Goal: Transaction & Acquisition: Register for event/course

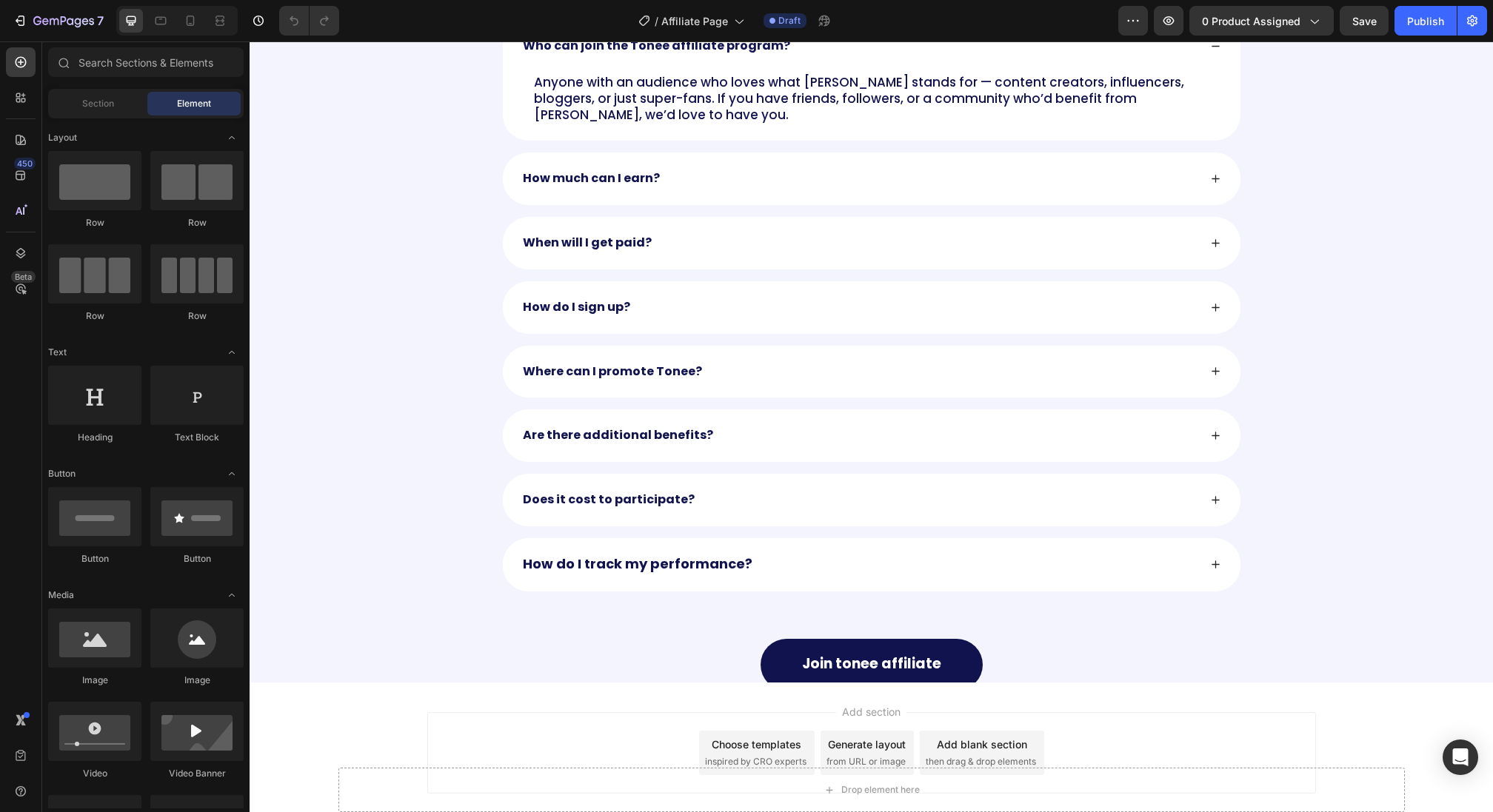
scroll to position [1972, 0]
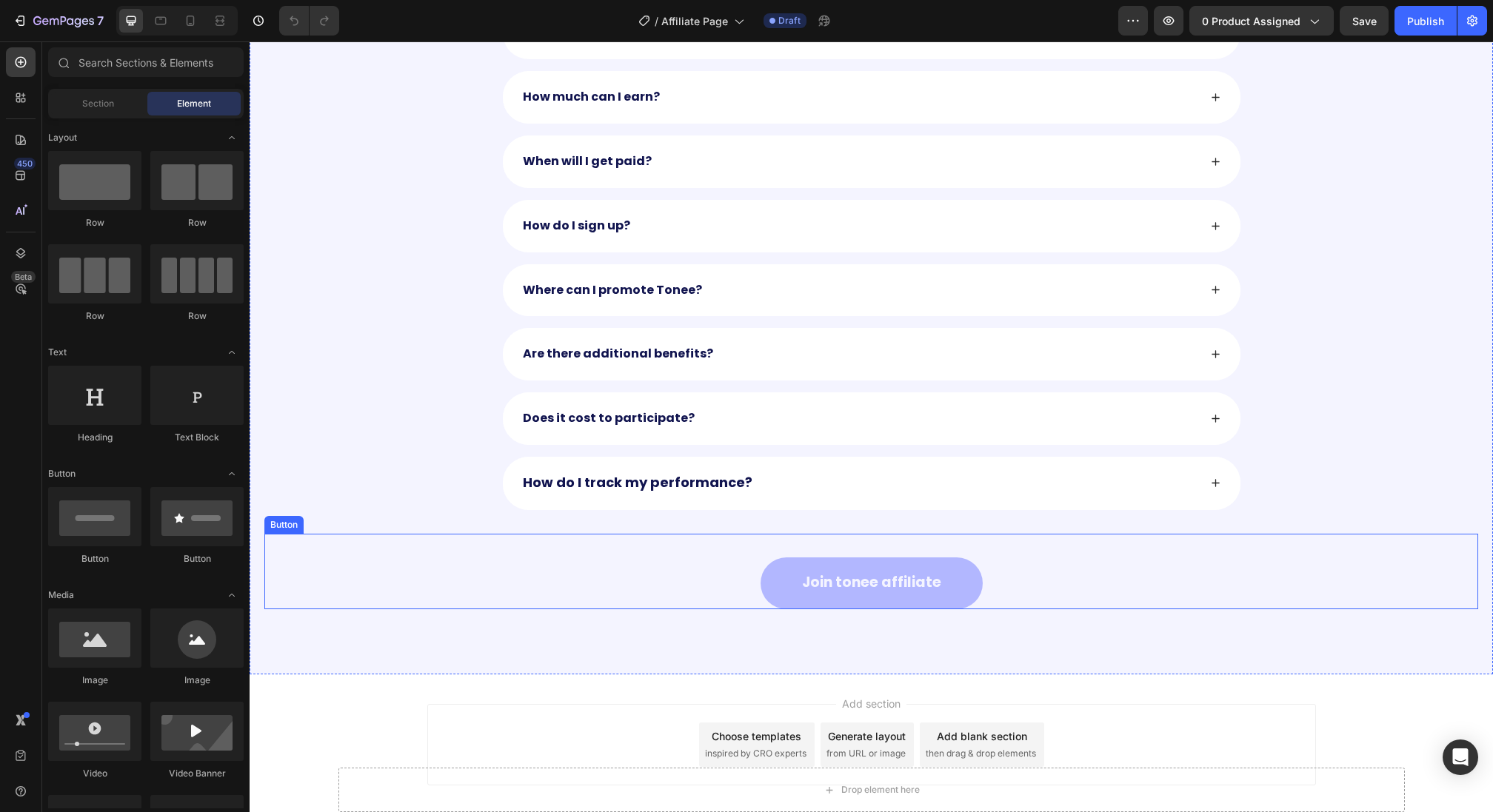
click at [961, 561] on button "Join tonee affiliate" at bounding box center [871, 582] width 222 height 52
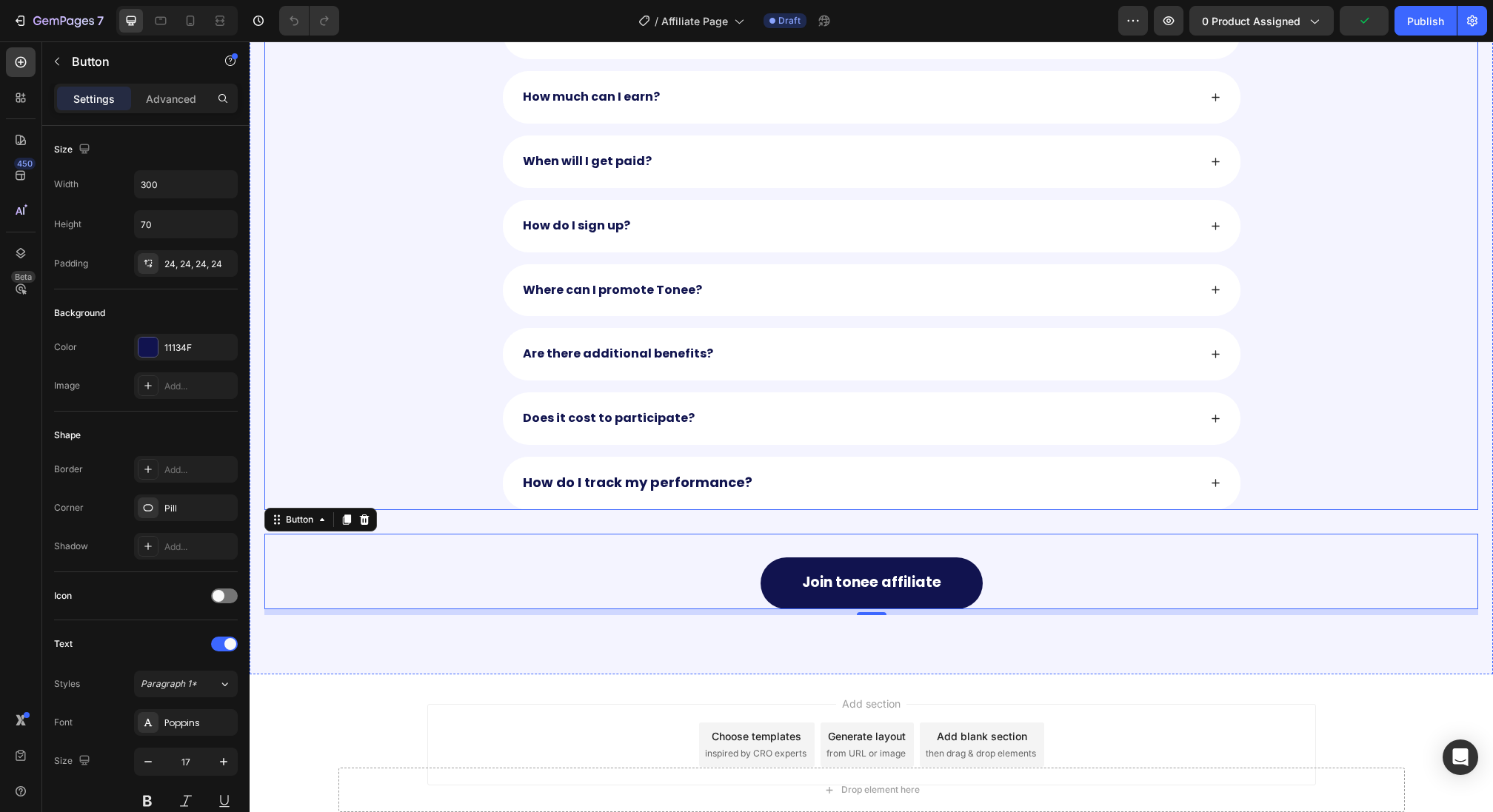
click at [577, 409] on strong "Does it cost to participate?" at bounding box center [609, 417] width 172 height 17
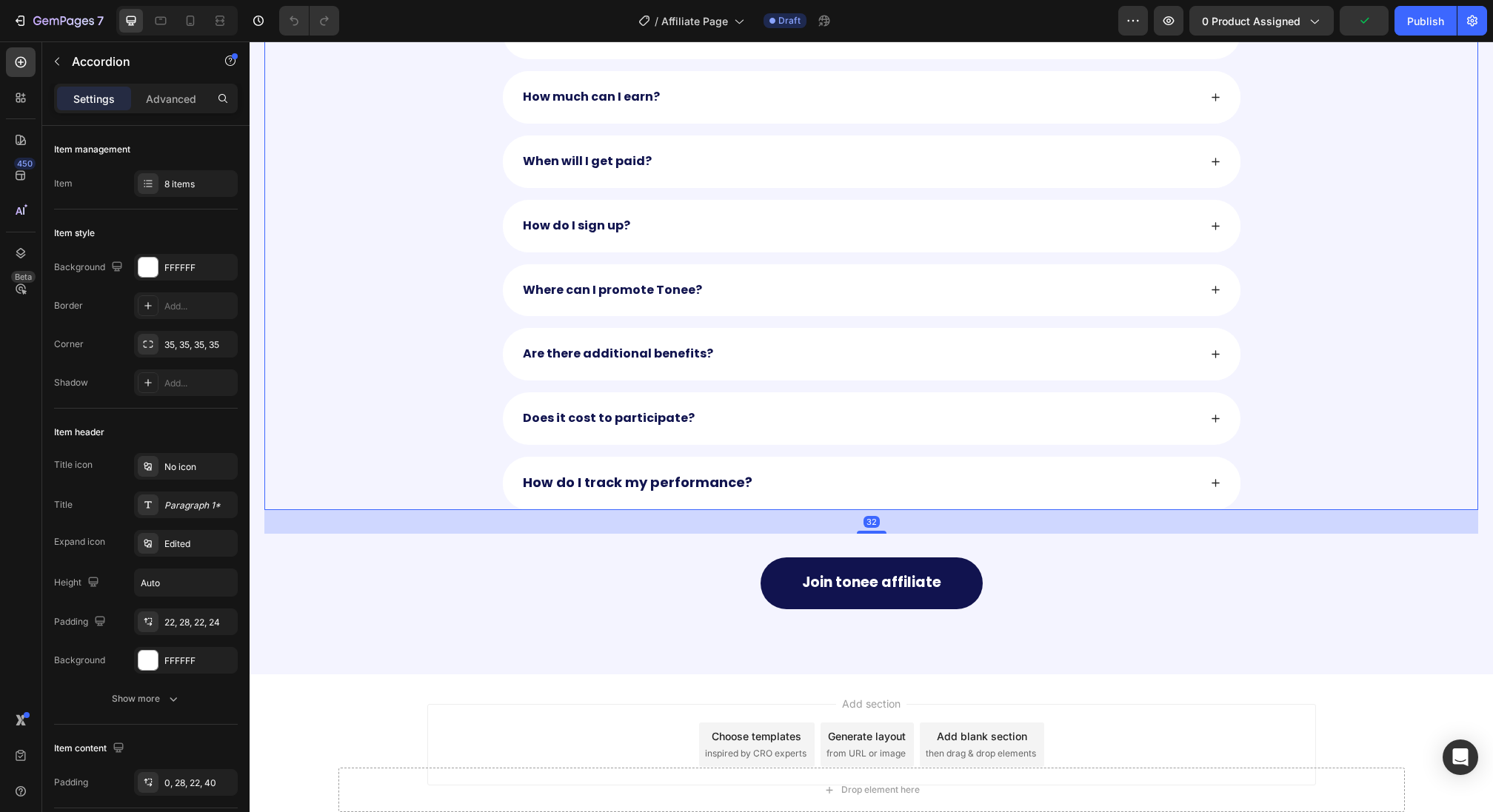
click at [577, 409] on strong "Does it cost to participate?" at bounding box center [609, 417] width 172 height 17
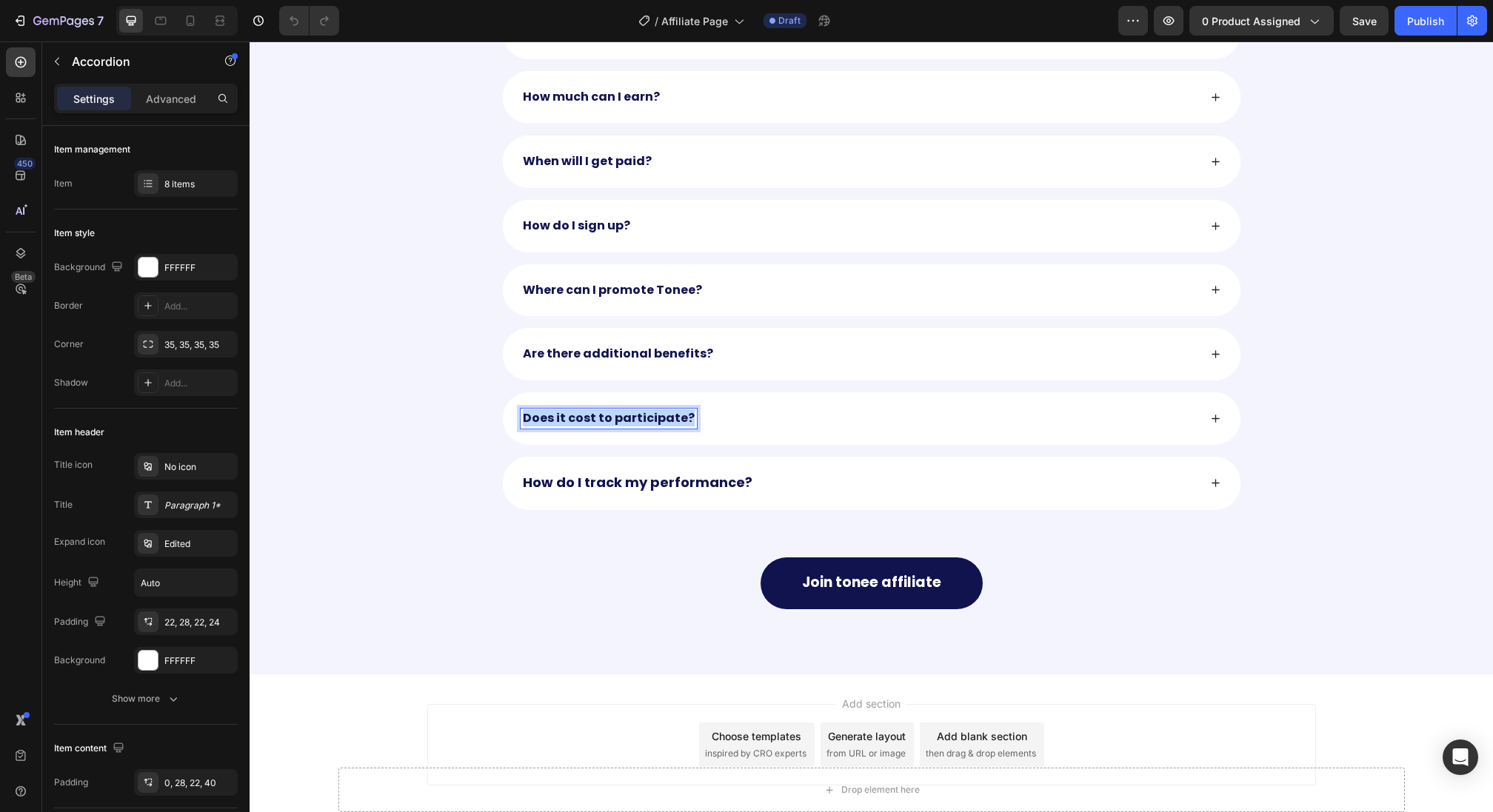
click at [577, 409] on strong "Does it cost to participate?" at bounding box center [609, 417] width 172 height 17
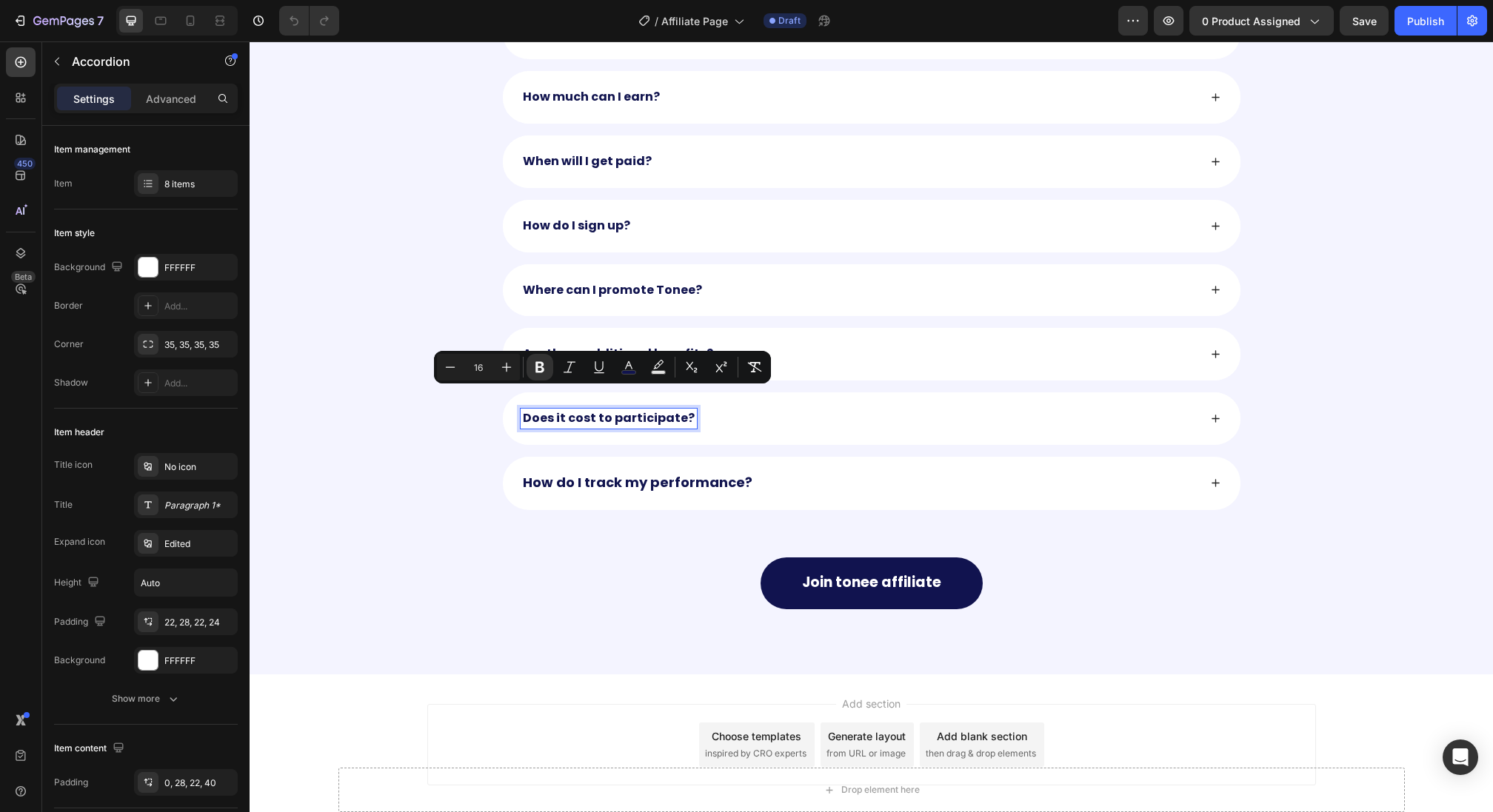
click at [566, 473] on strong "How do I track my performance?" at bounding box center [637, 482] width 230 height 19
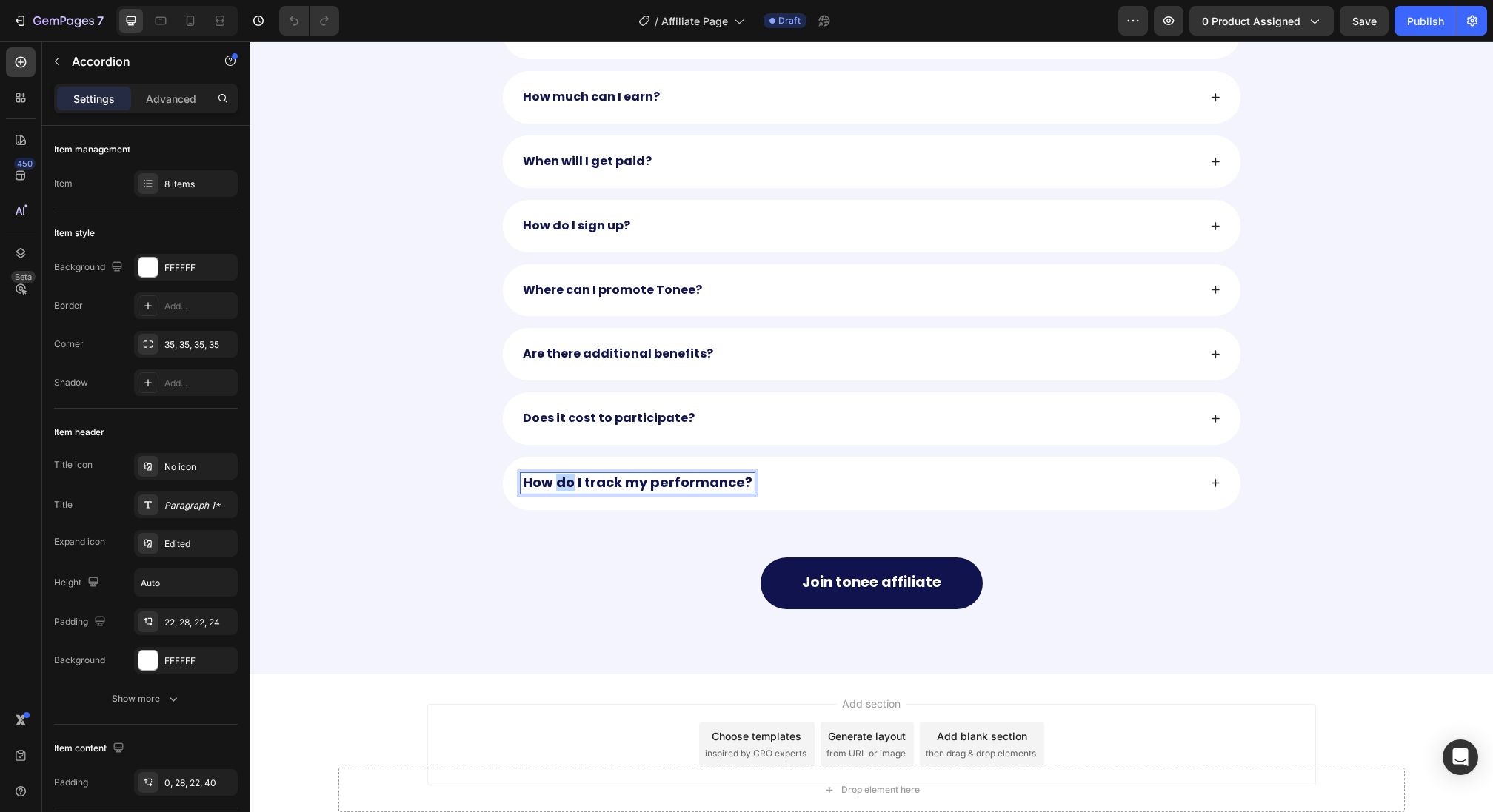
click at [566, 473] on strong "How do I track my performance?" at bounding box center [637, 482] width 230 height 19
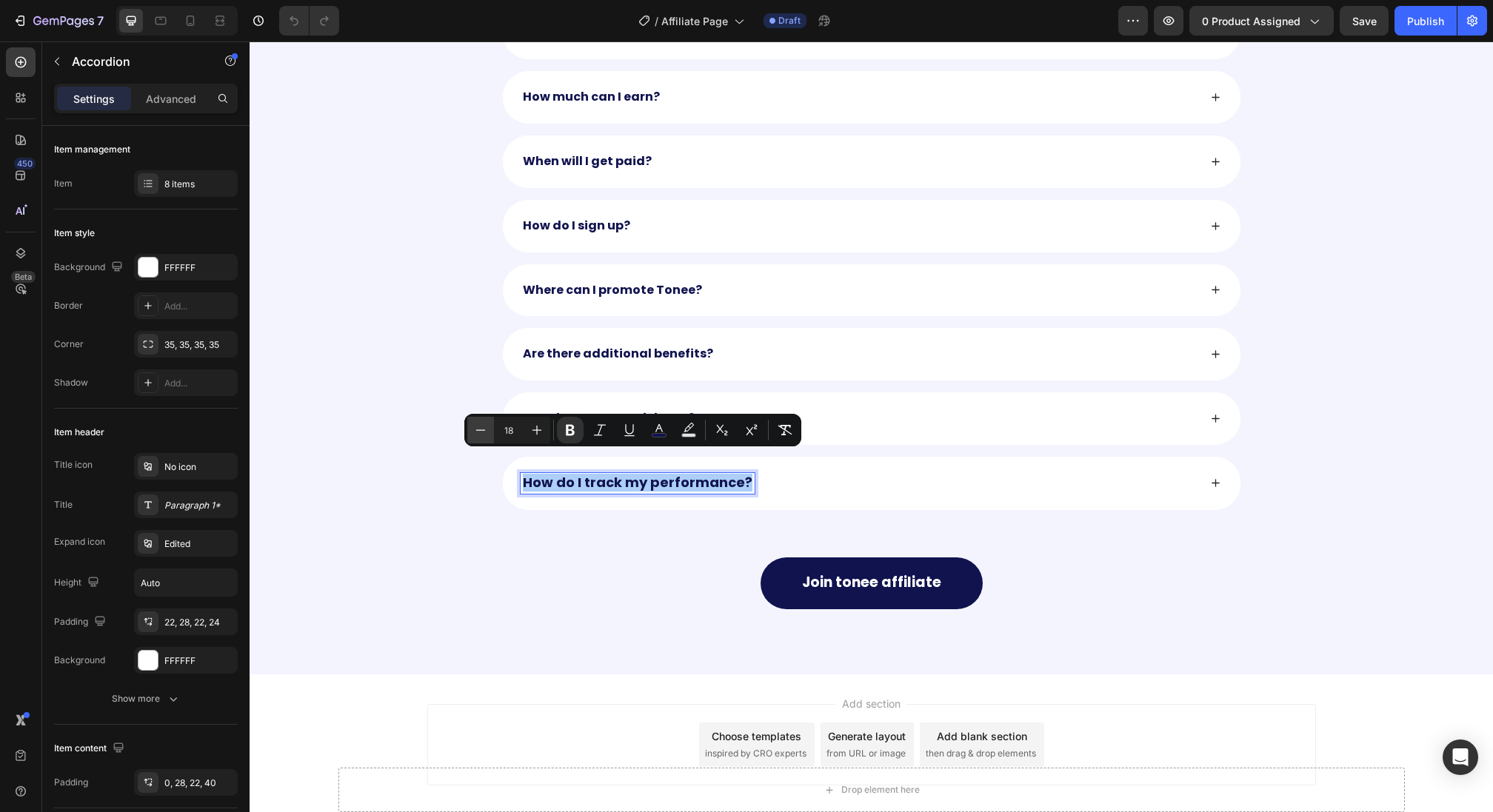
click at [473, 433] on icon "Editor contextual toolbar" at bounding box center [480, 430] width 15 height 15
type input "16"
click at [443, 456] on div "How do I track my performance?" at bounding box center [871, 483] width 1212 height 53
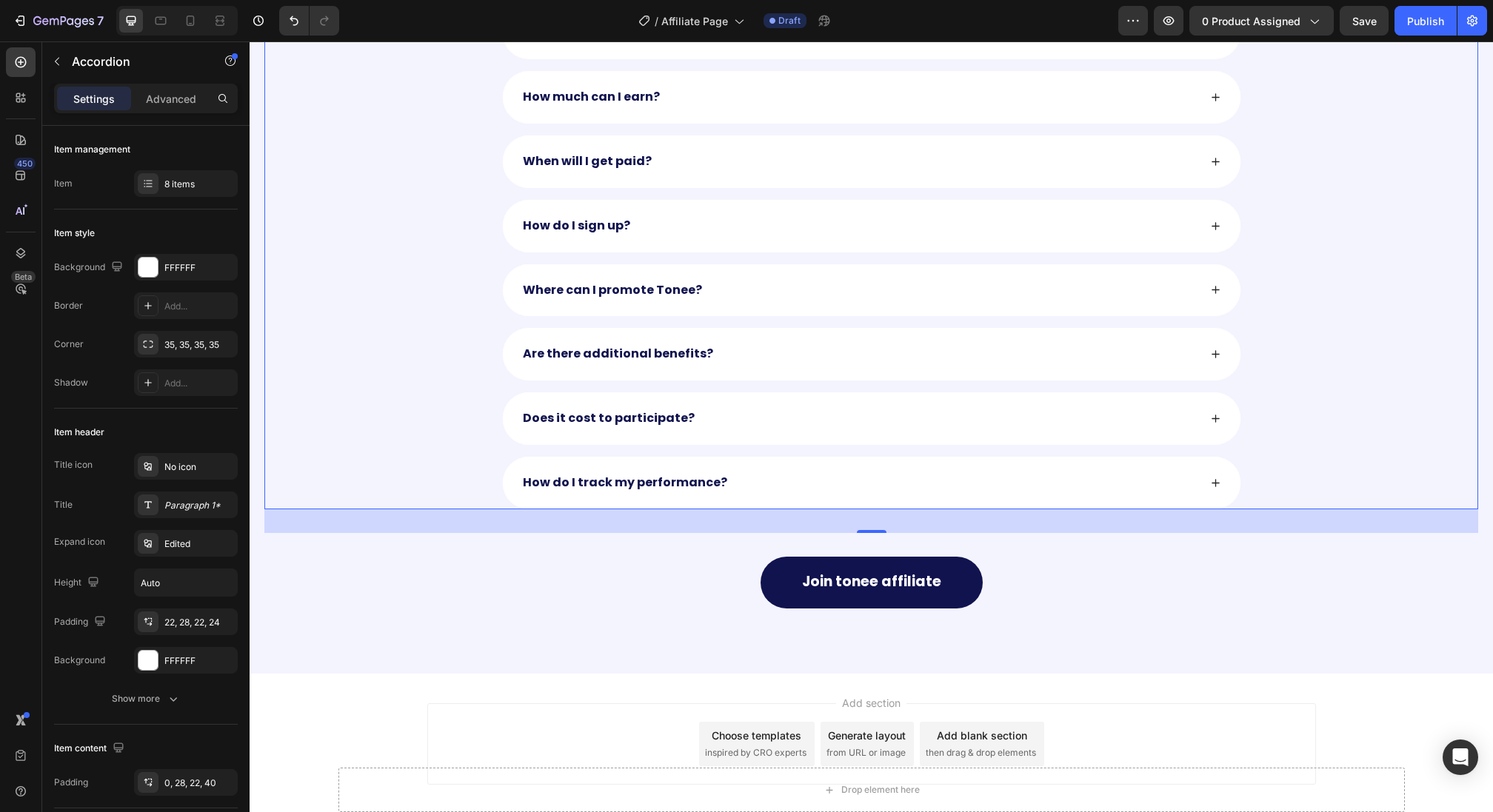
click at [499, 533] on div "Join tonee affiliate Button" at bounding box center [871, 570] width 1214 height 75
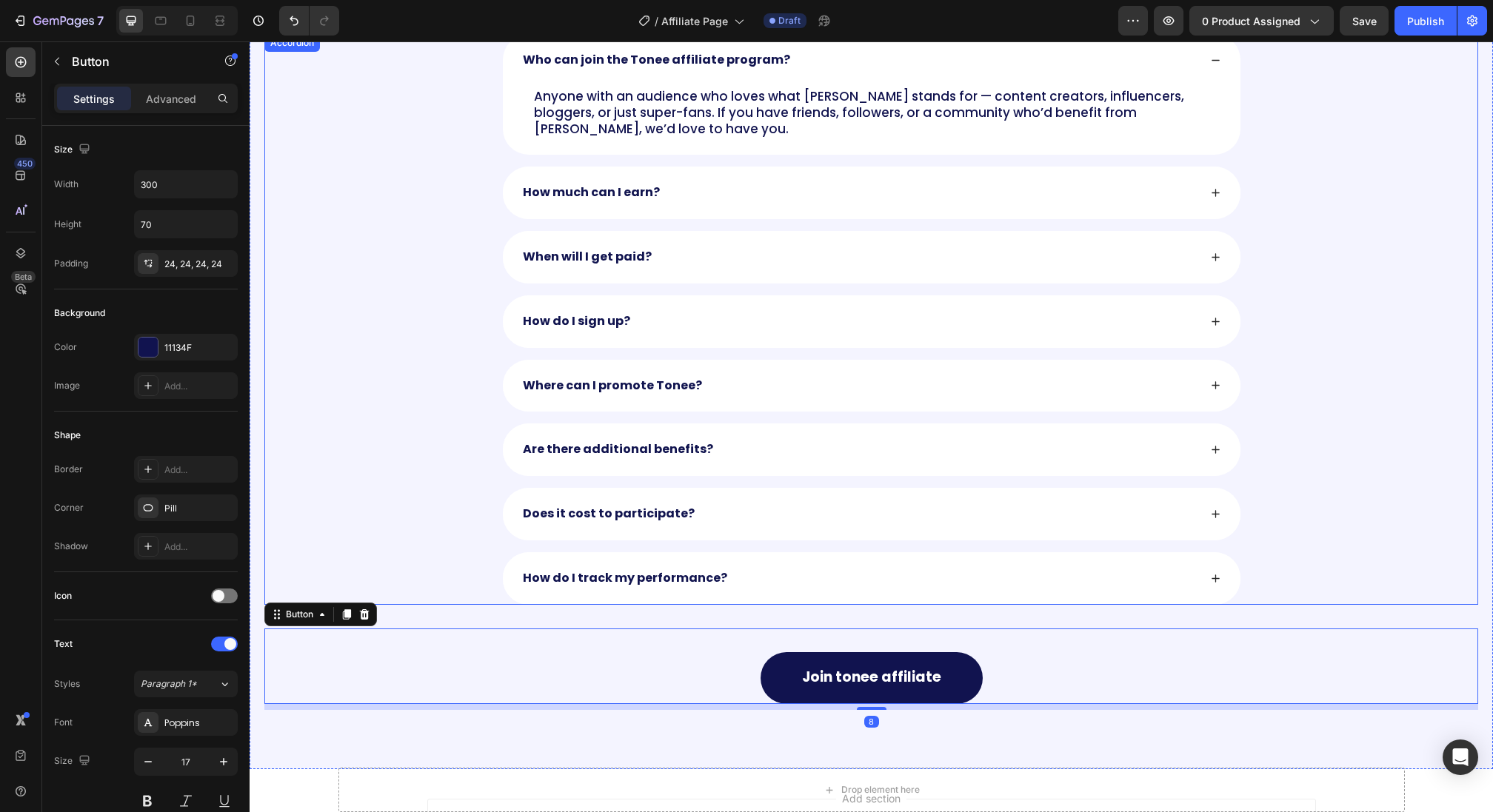
scroll to position [1853, 0]
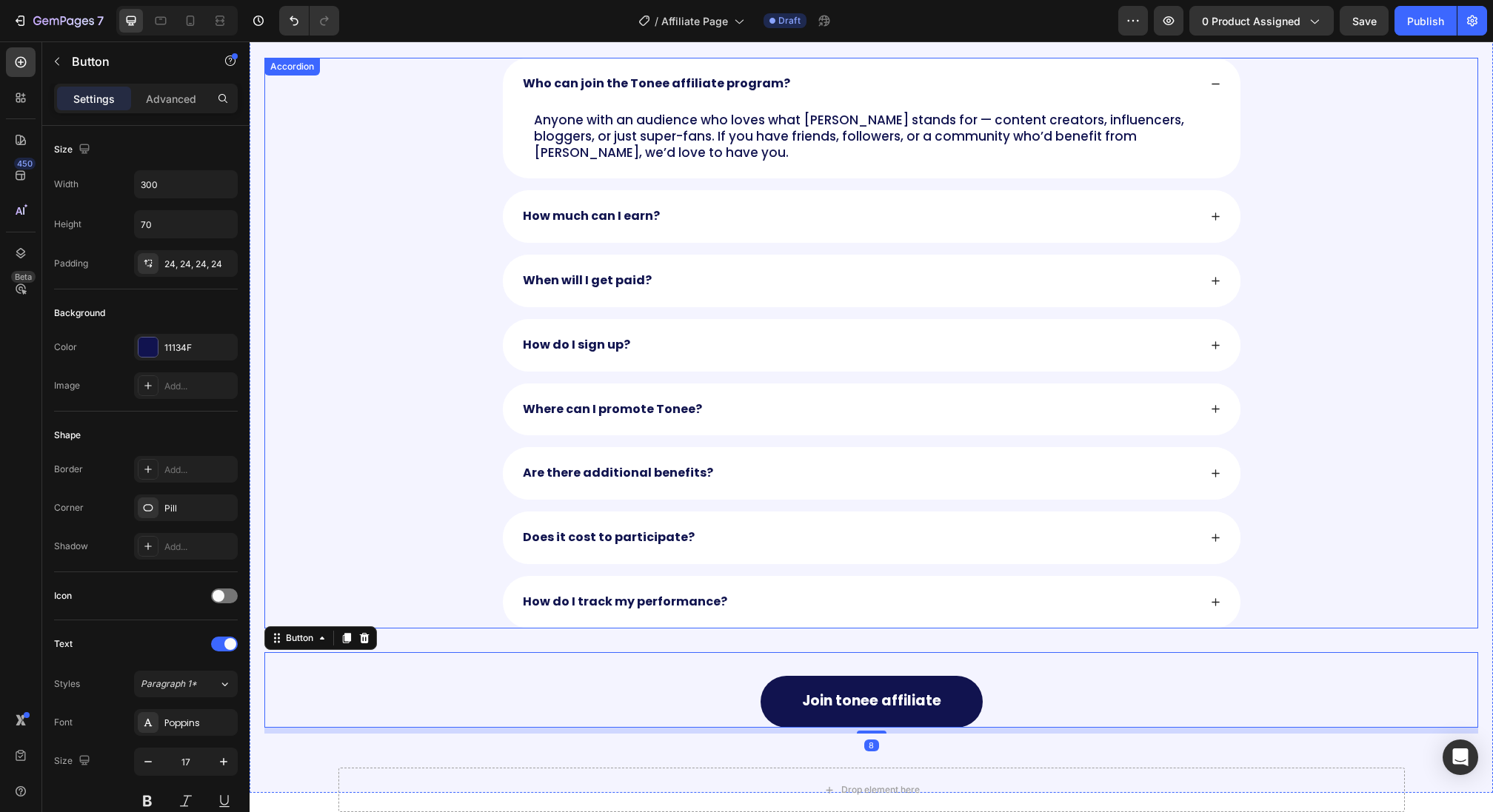
click at [1214, 598] on icon at bounding box center [1215, 602] width 8 height 8
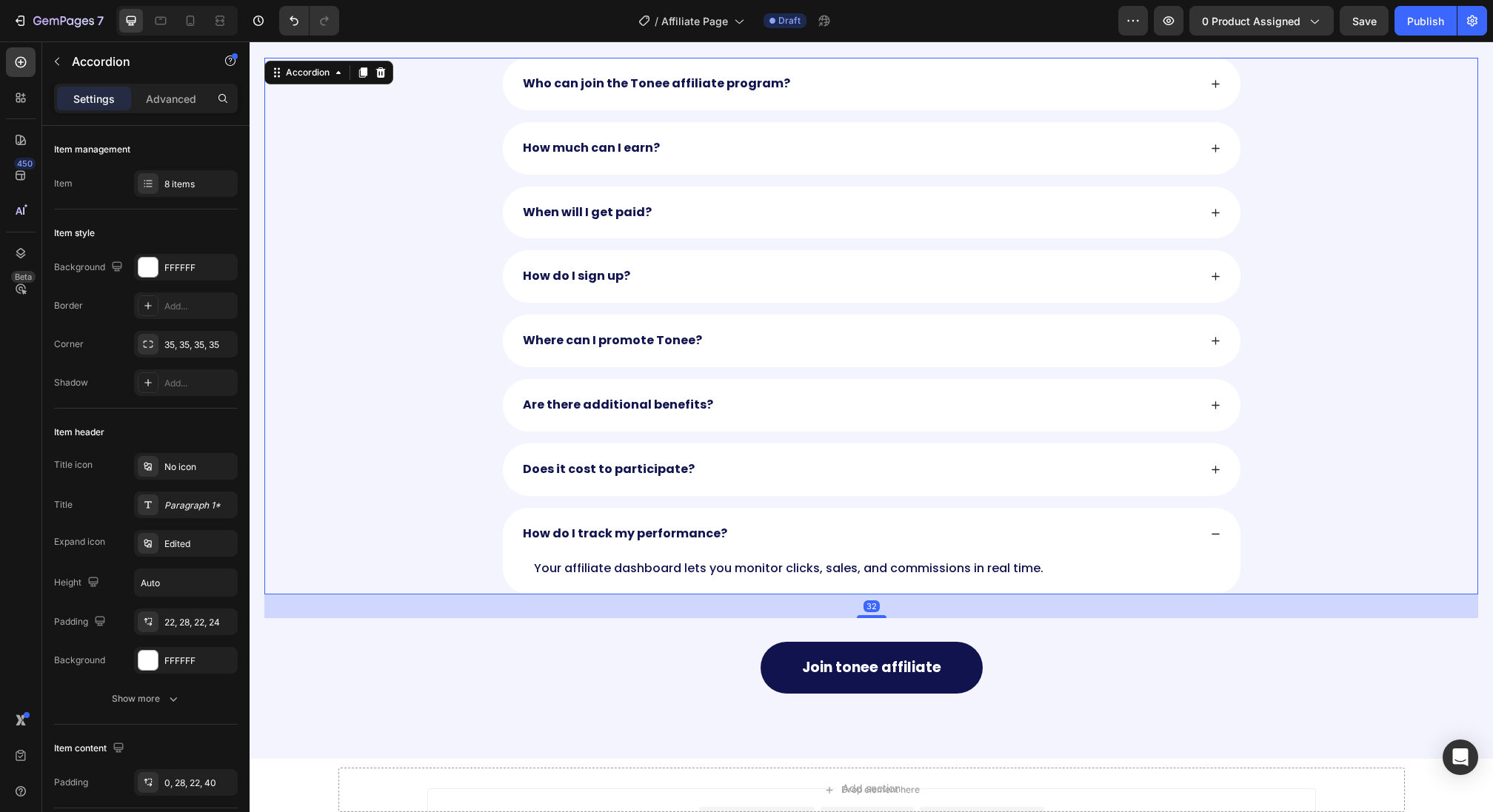
click at [1213, 471] on div "Does it cost to participate?" at bounding box center [871, 470] width 738 height 53
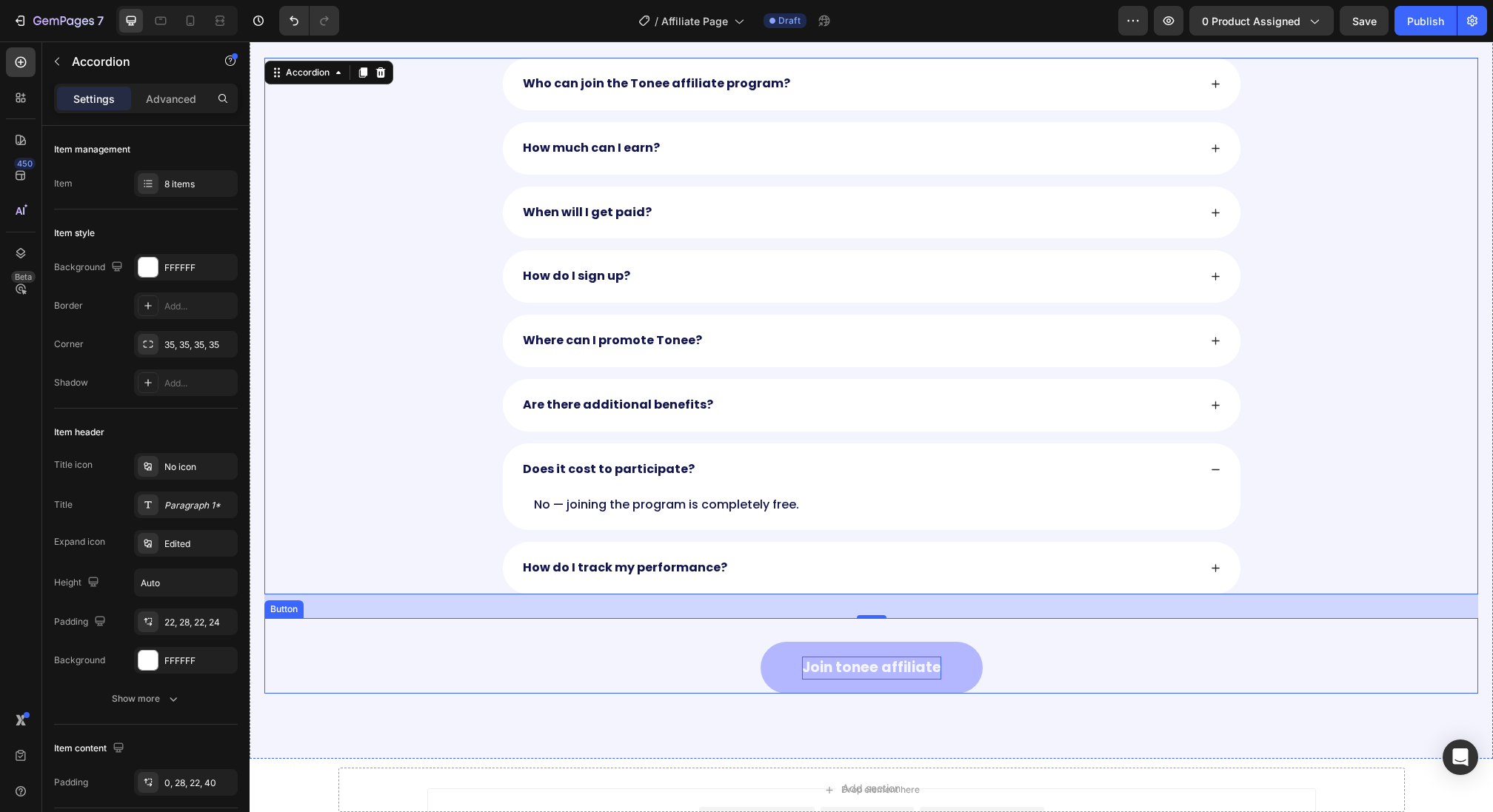
click at [923, 658] on strong "Join tonee affiliate" at bounding box center [872, 667] width 139 height 20
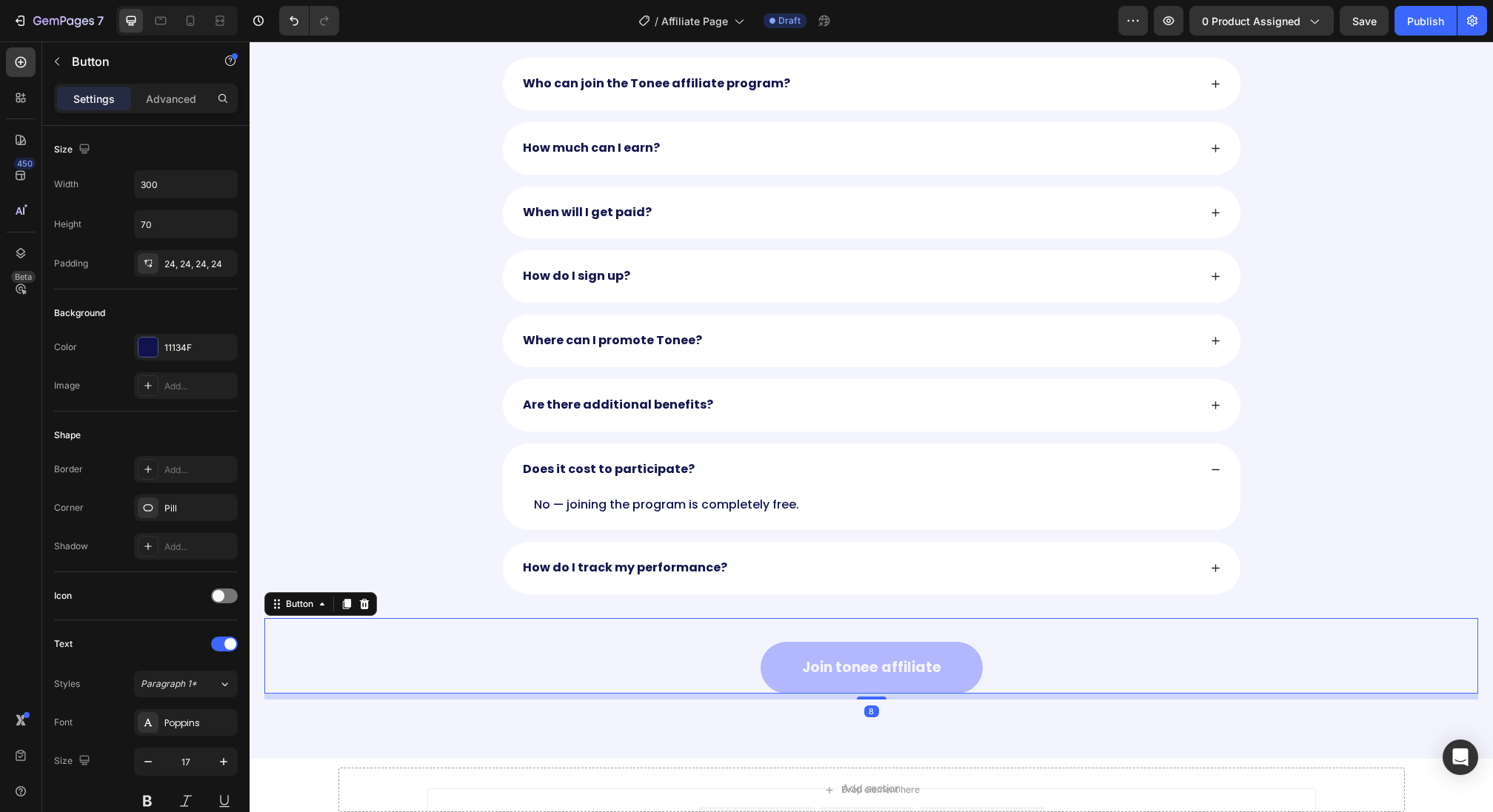
click at [961, 662] on button "Join tonee affiliate" at bounding box center [871, 667] width 222 height 52
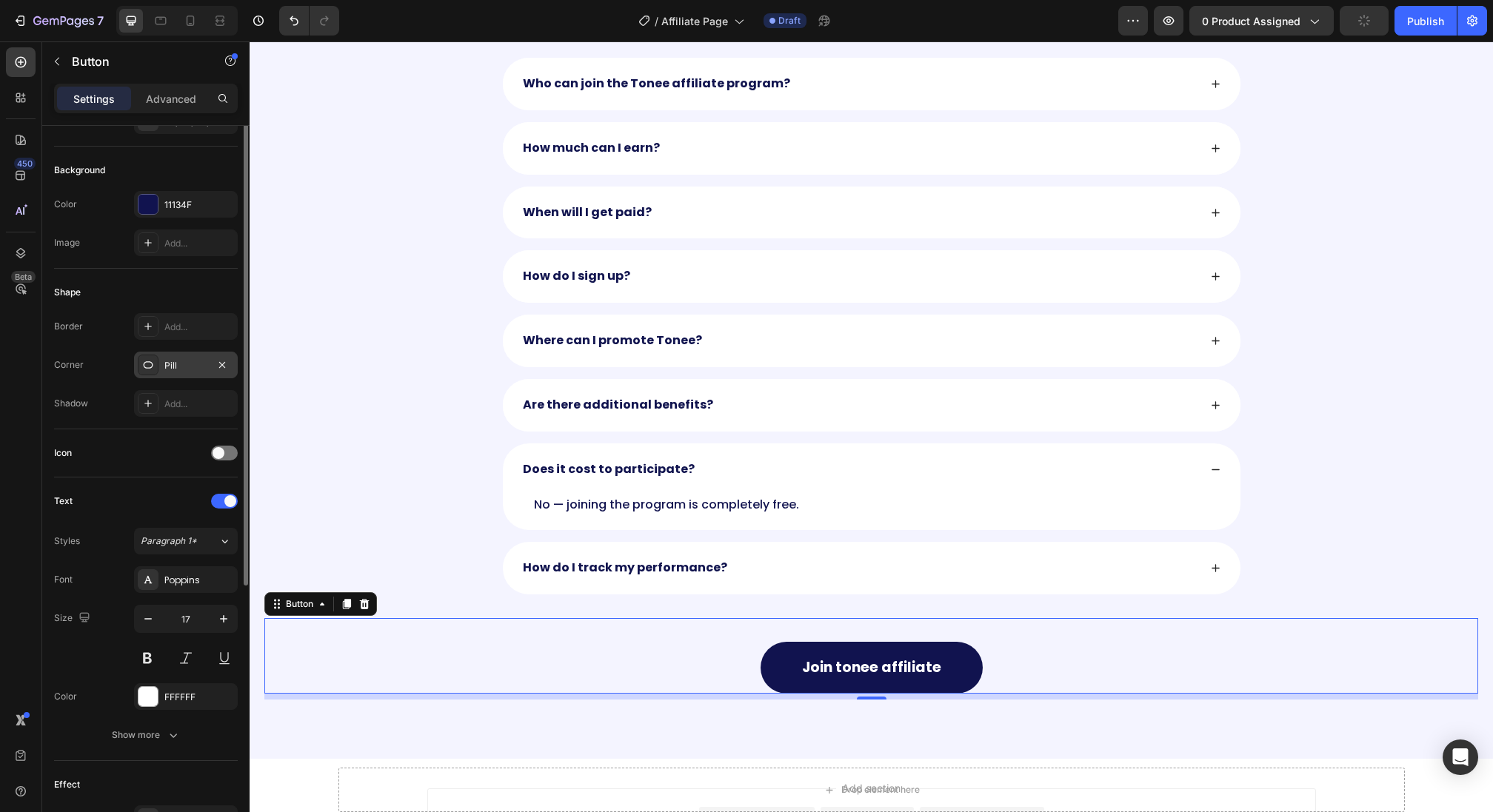
scroll to position [0, 0]
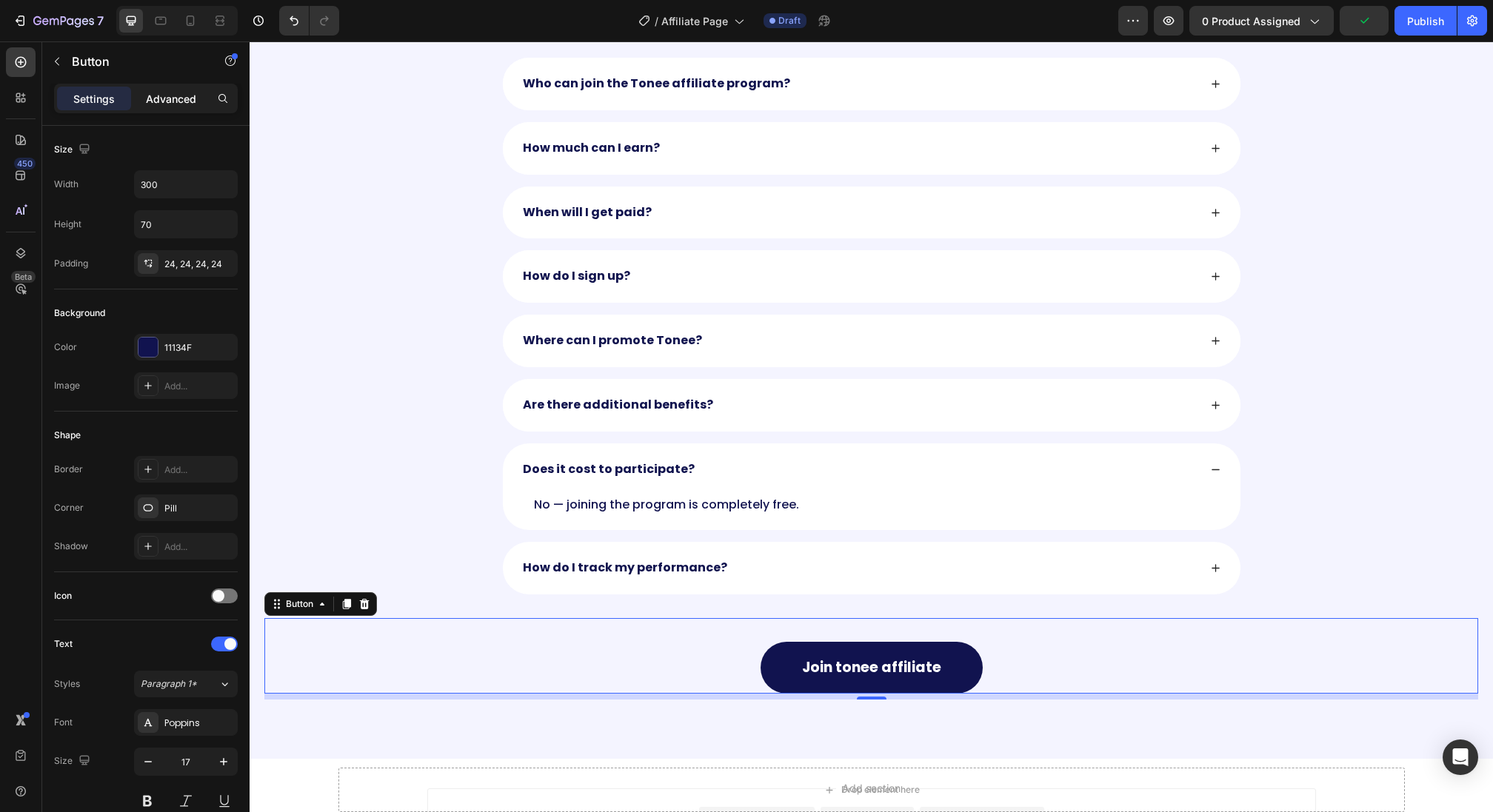
click at [168, 103] on p "Advanced" at bounding box center [171, 99] width 51 height 16
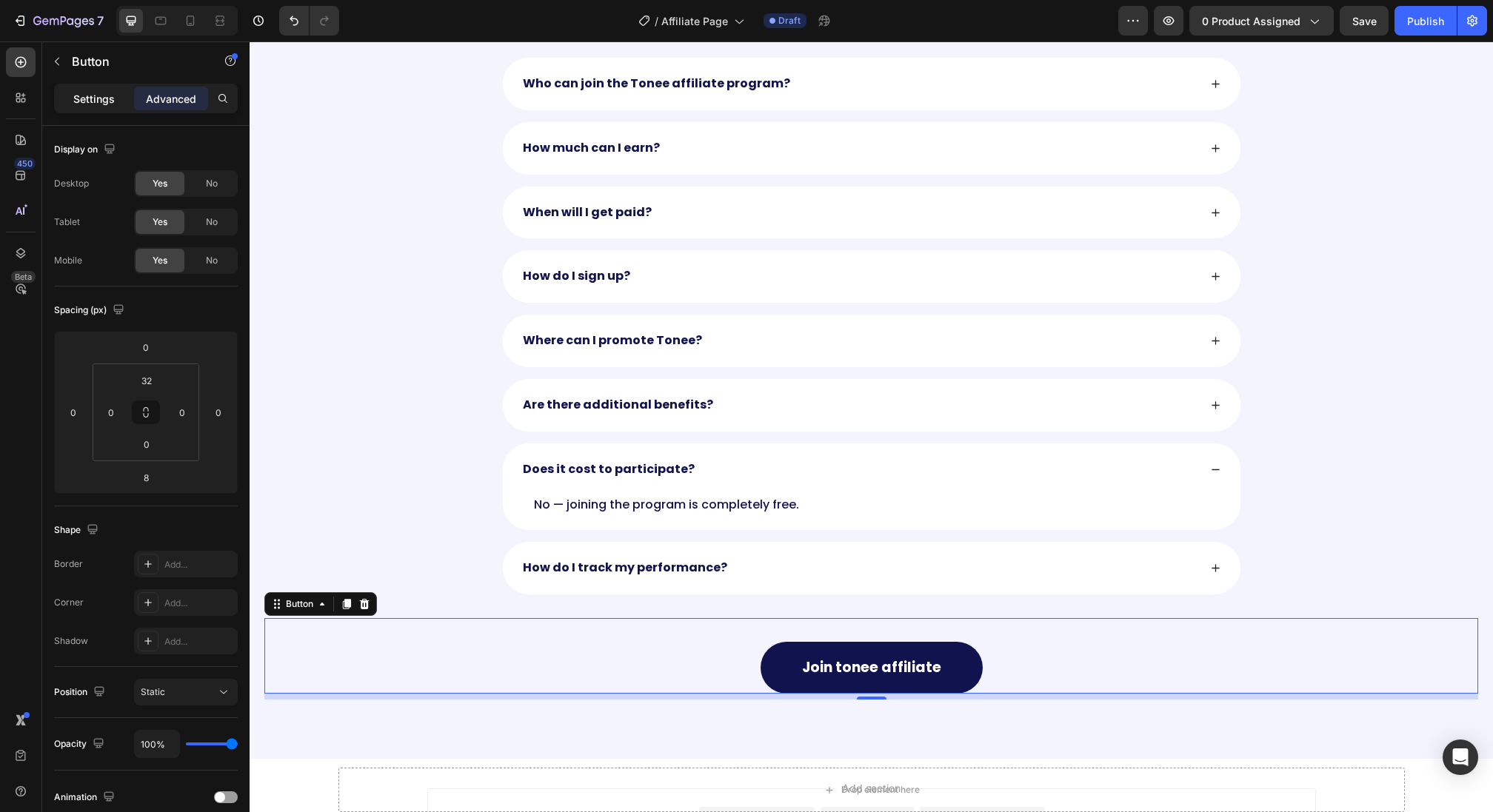
click at [80, 99] on p "Settings" at bounding box center [94, 99] width 41 height 16
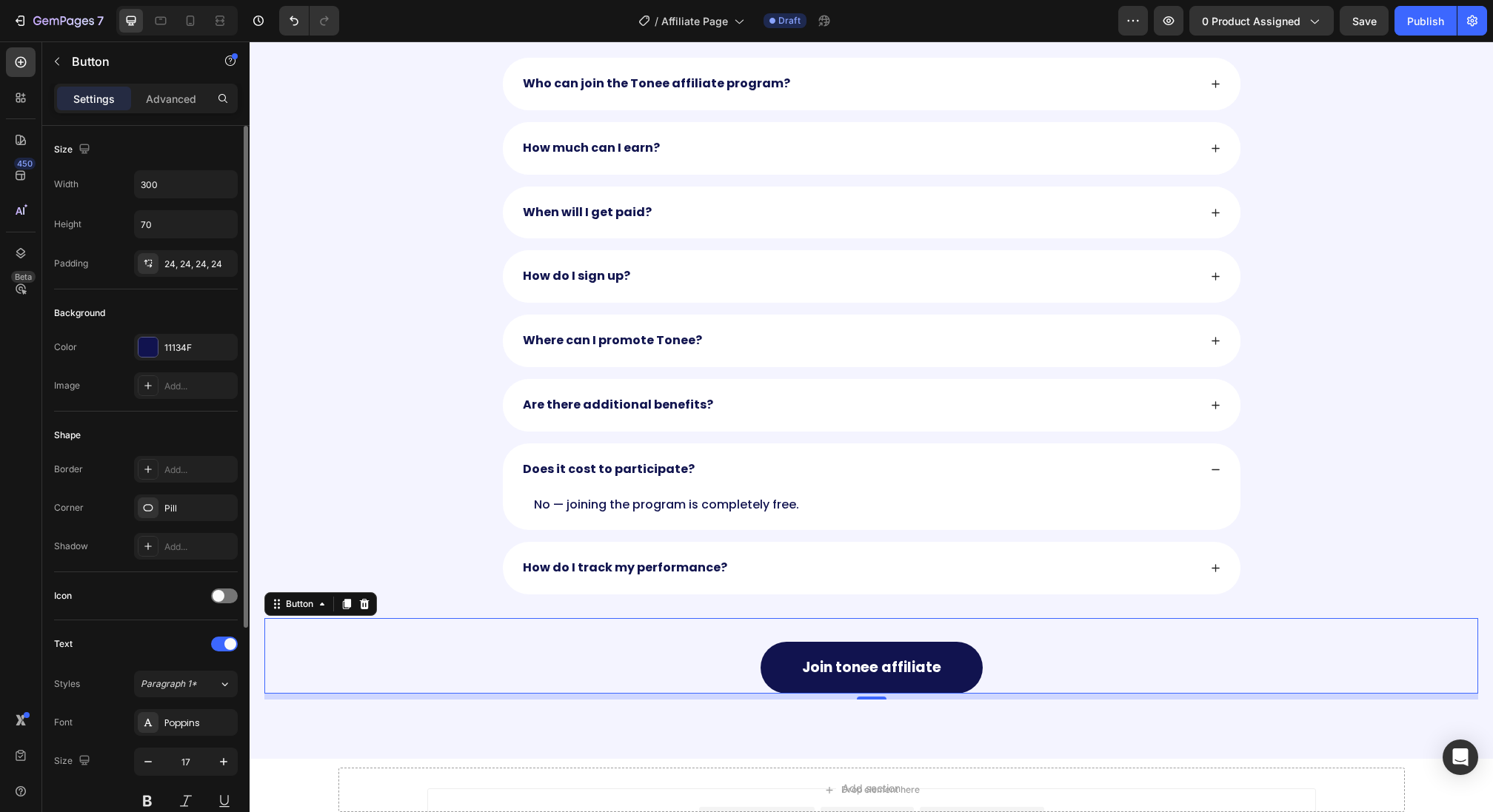
scroll to position [329, 0]
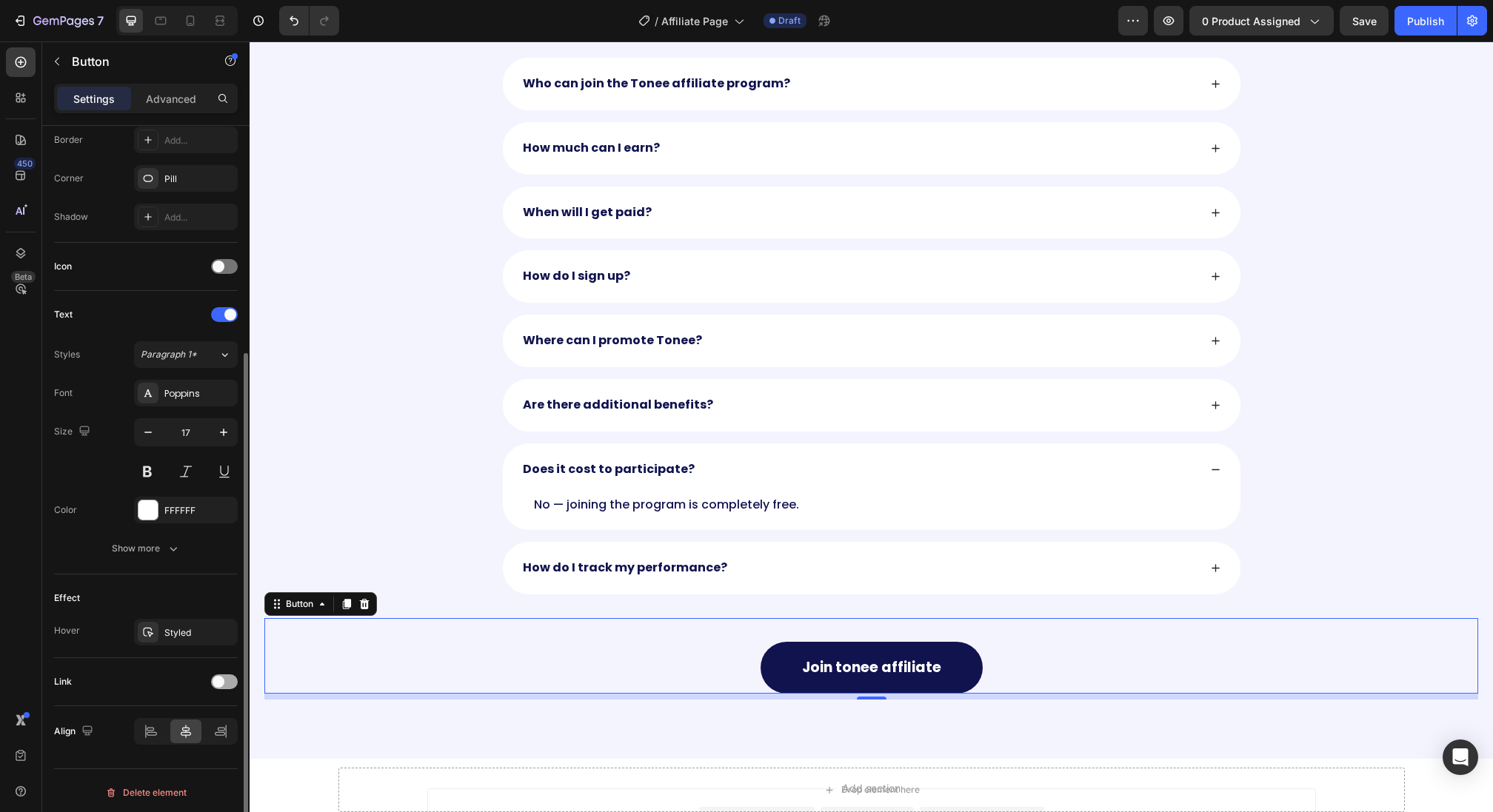
click at [219, 680] on span at bounding box center [218, 682] width 12 height 12
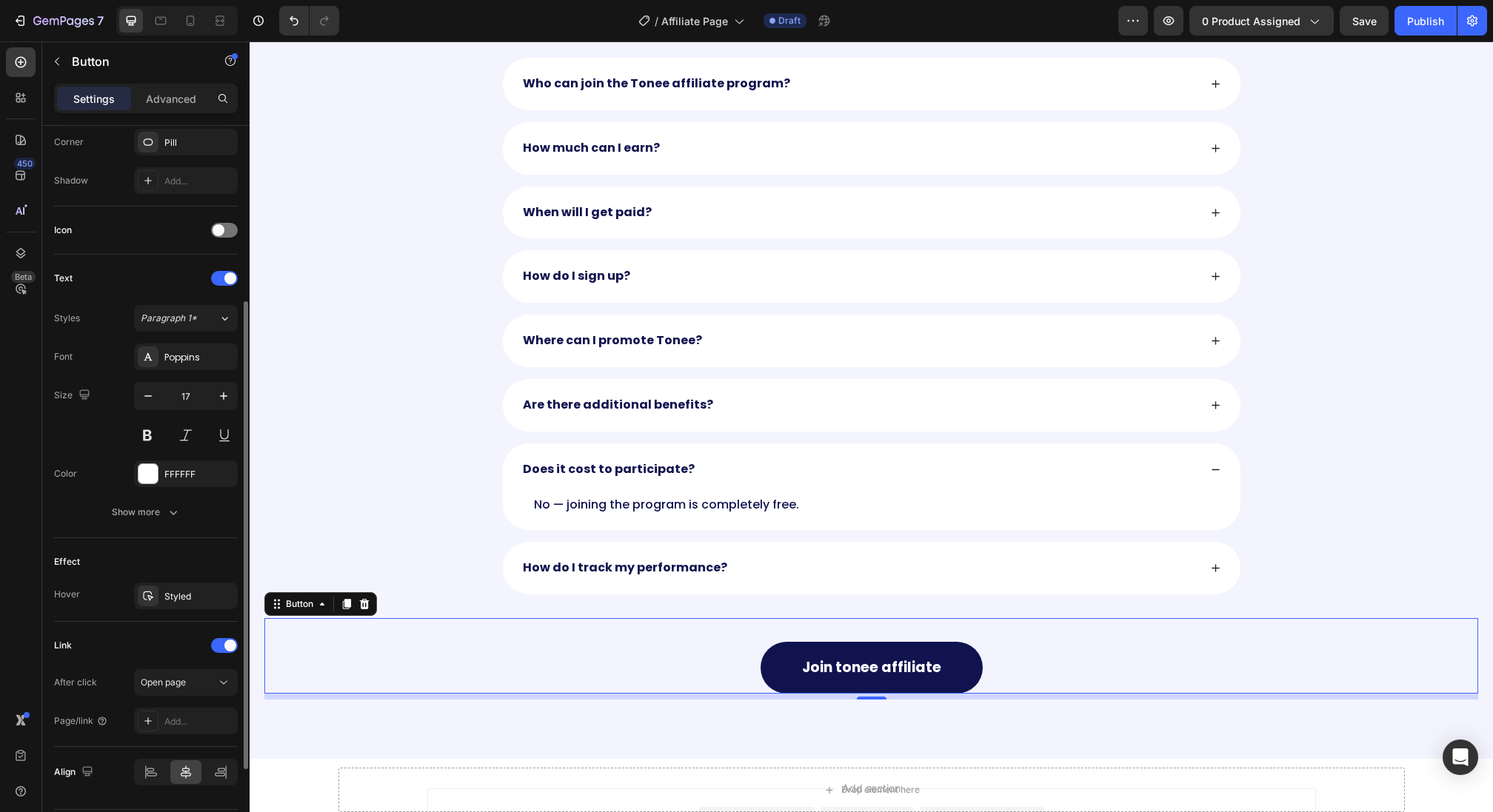
scroll to position [406, 0]
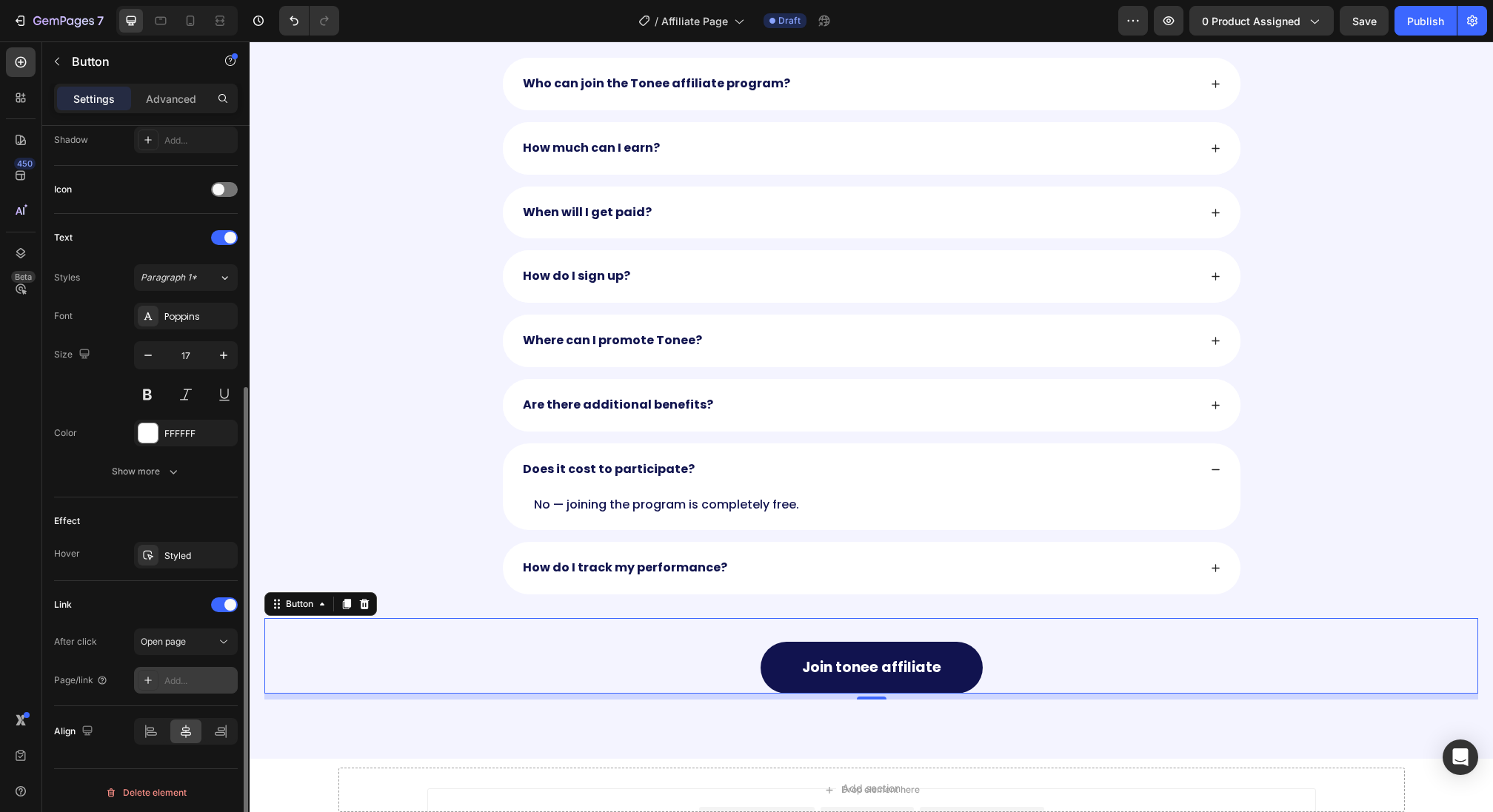
click at [186, 674] on div "Add..." at bounding box center [198, 681] width 69 height 14
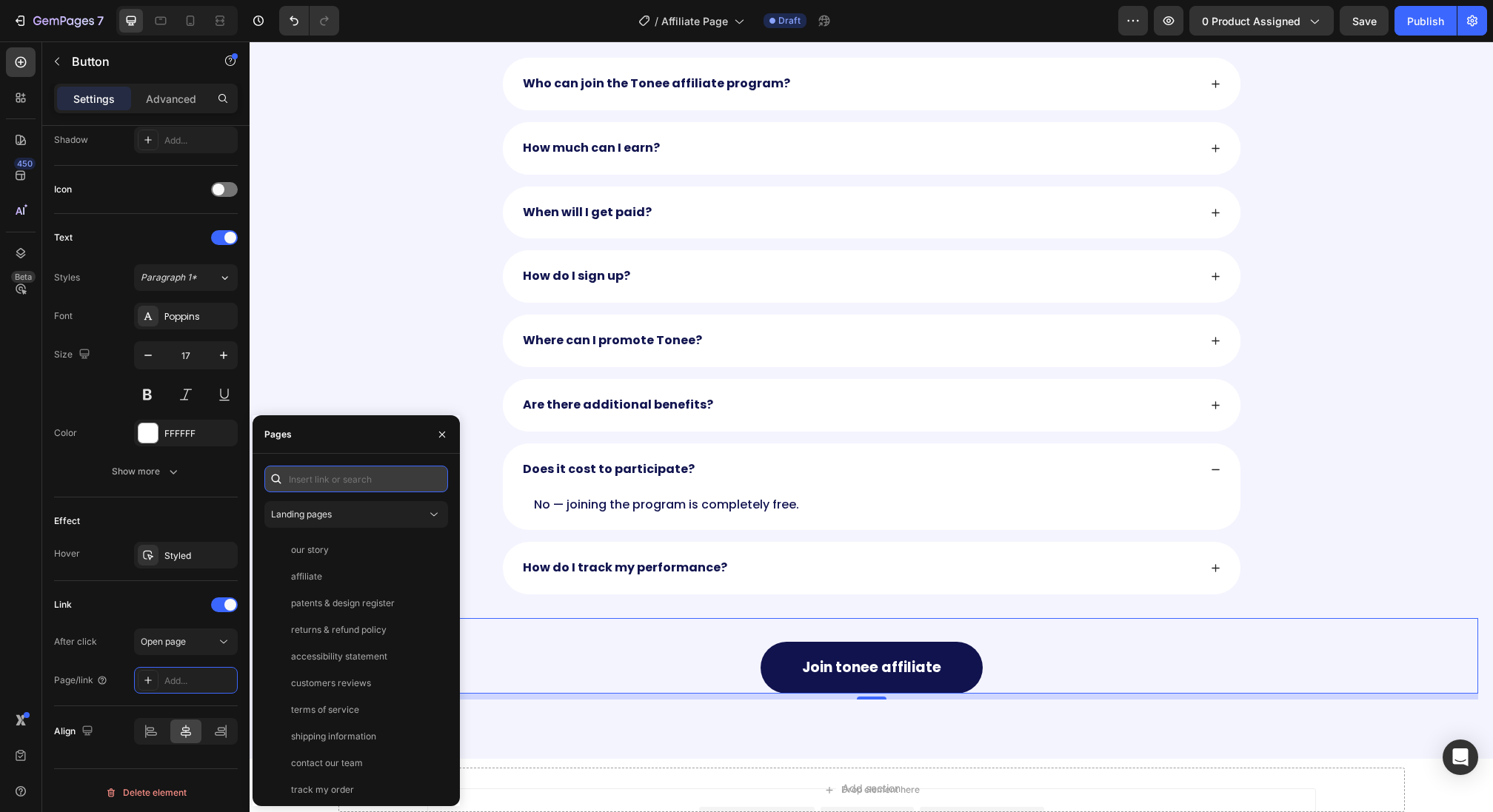
click at [318, 476] on input "text" at bounding box center [356, 479] width 184 height 26
paste input "[URL][DOMAIN_NAME]"
type input "[URL][DOMAIN_NAME]"
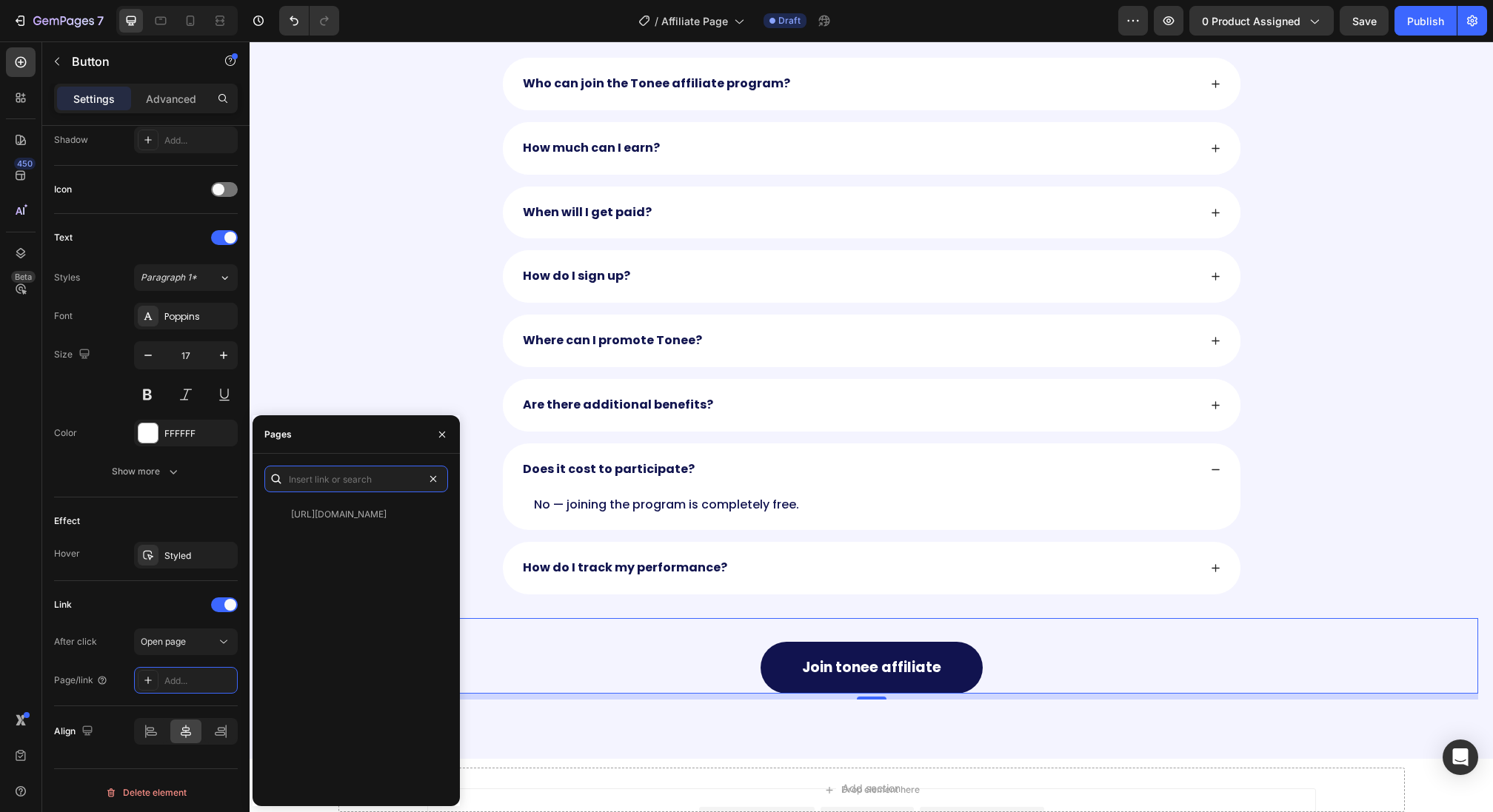
scroll to position [0, 0]
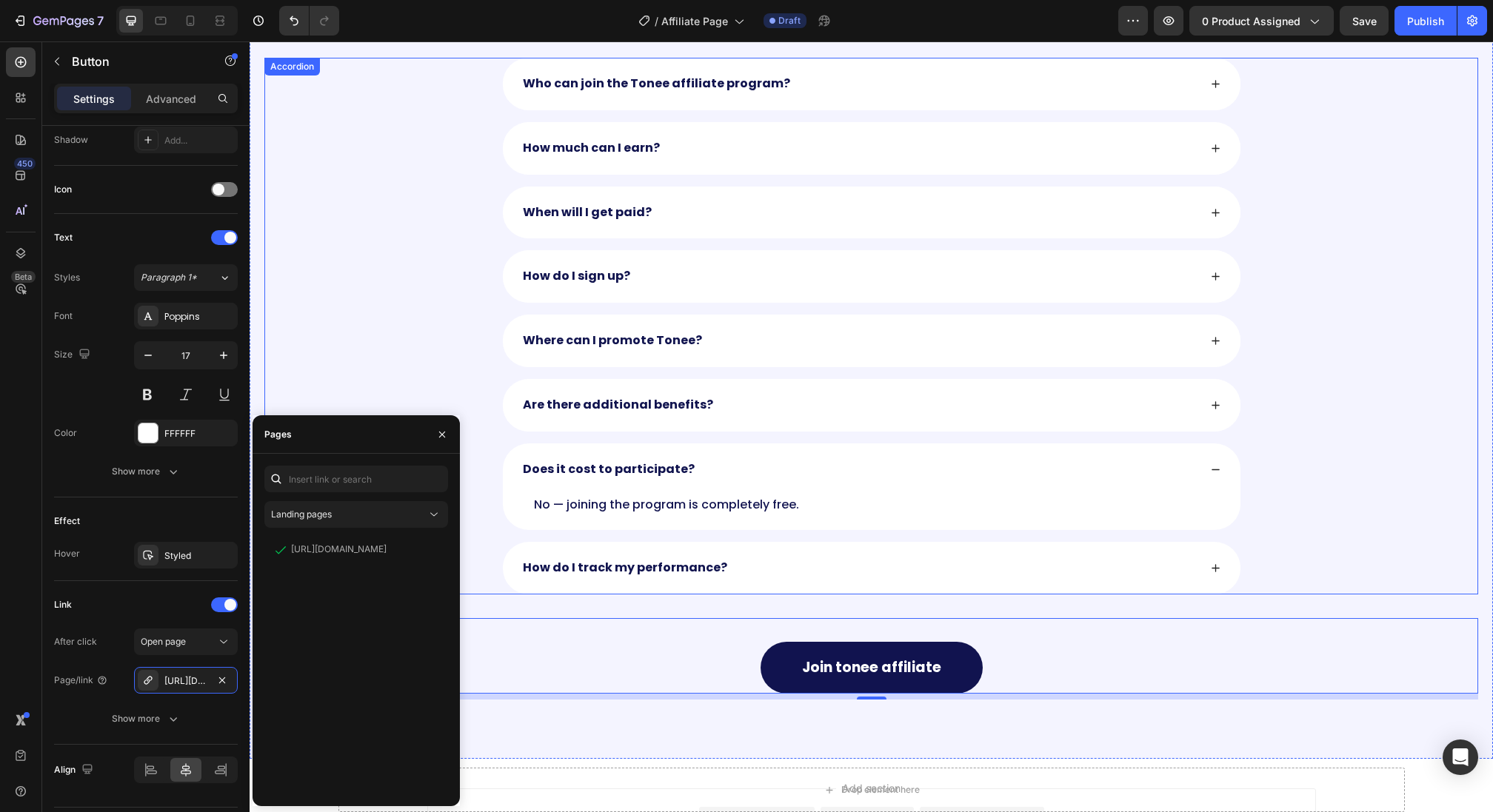
click at [389, 310] on div "Who can join the Tonee affiliate program? How much can I earn? When will I get …" at bounding box center [871, 325] width 1214 height 536
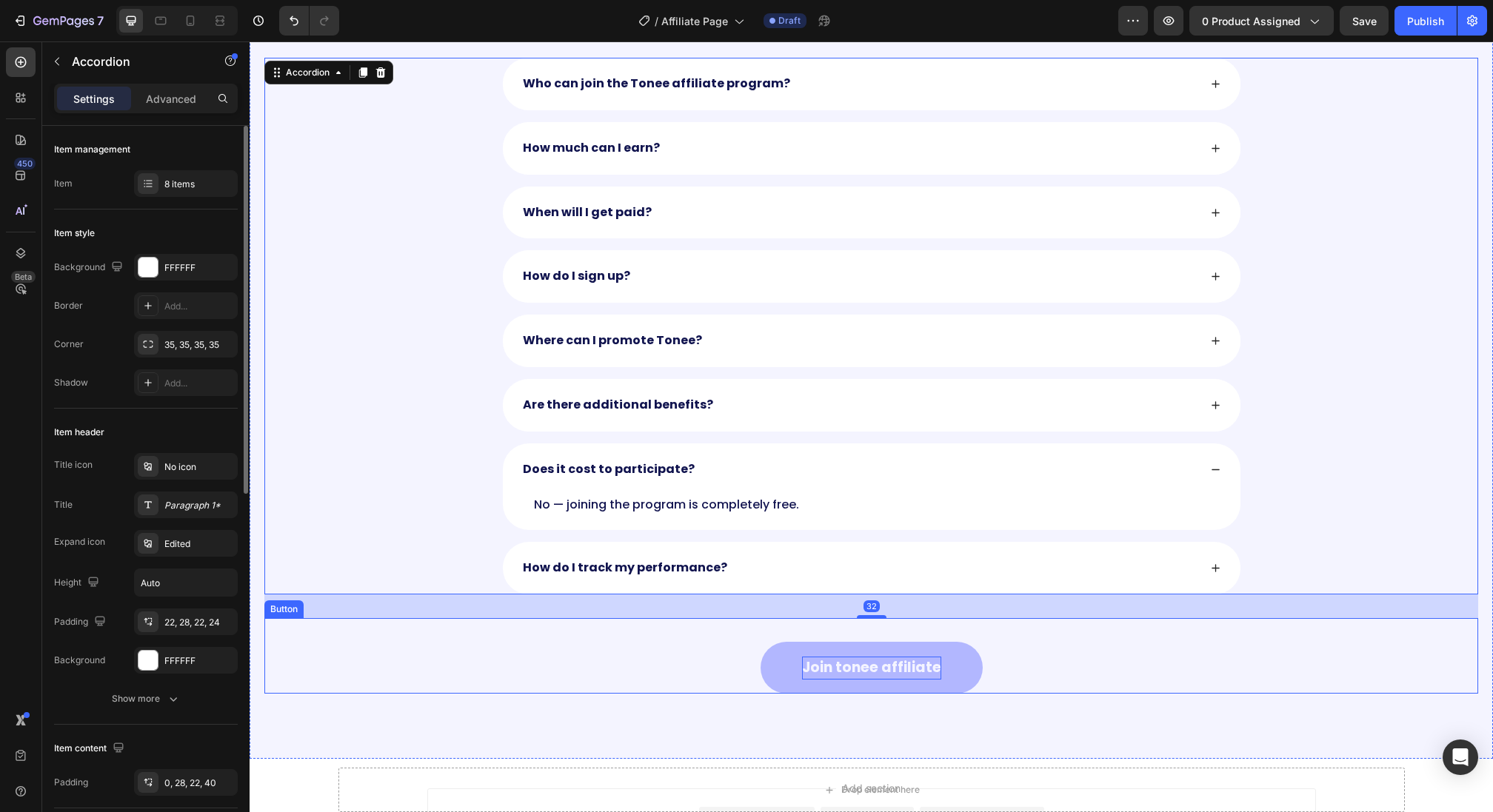
click at [812, 659] on strong "Join tonee affiliate" at bounding box center [872, 667] width 139 height 20
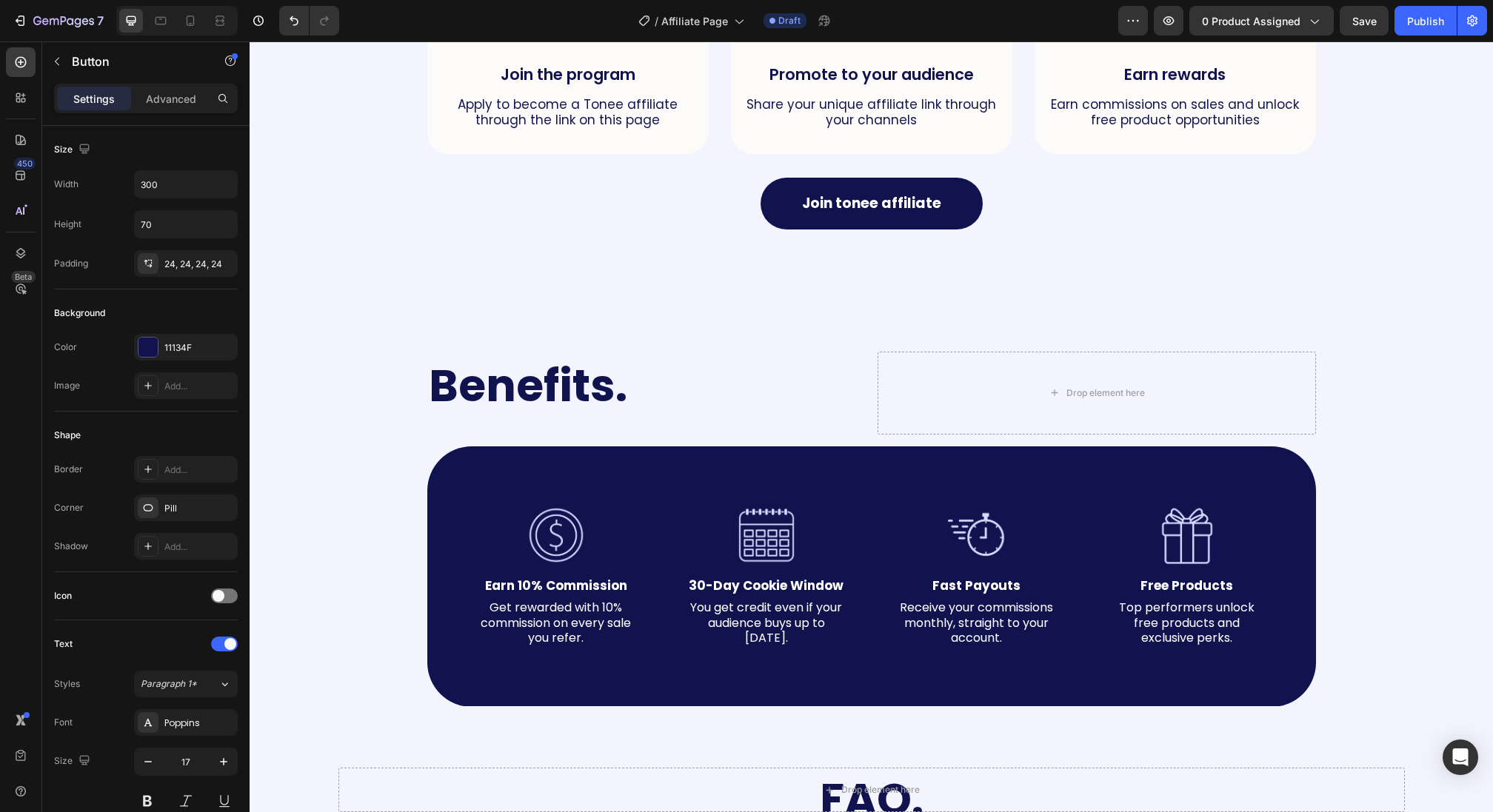
scroll to position [730, 0]
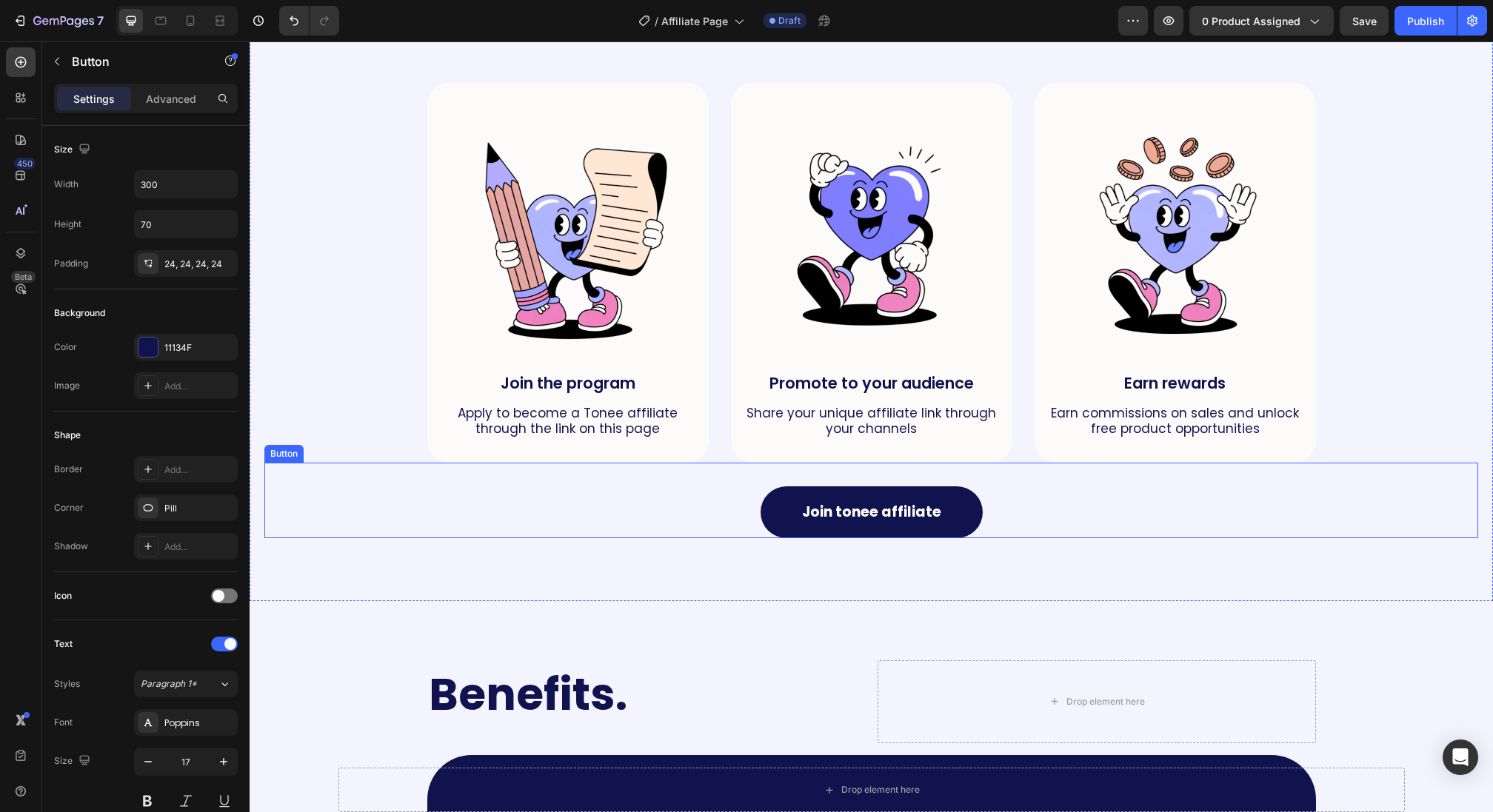
click at [750, 493] on div "Join tonee affiliate Button" at bounding box center [871, 500] width 1214 height 75
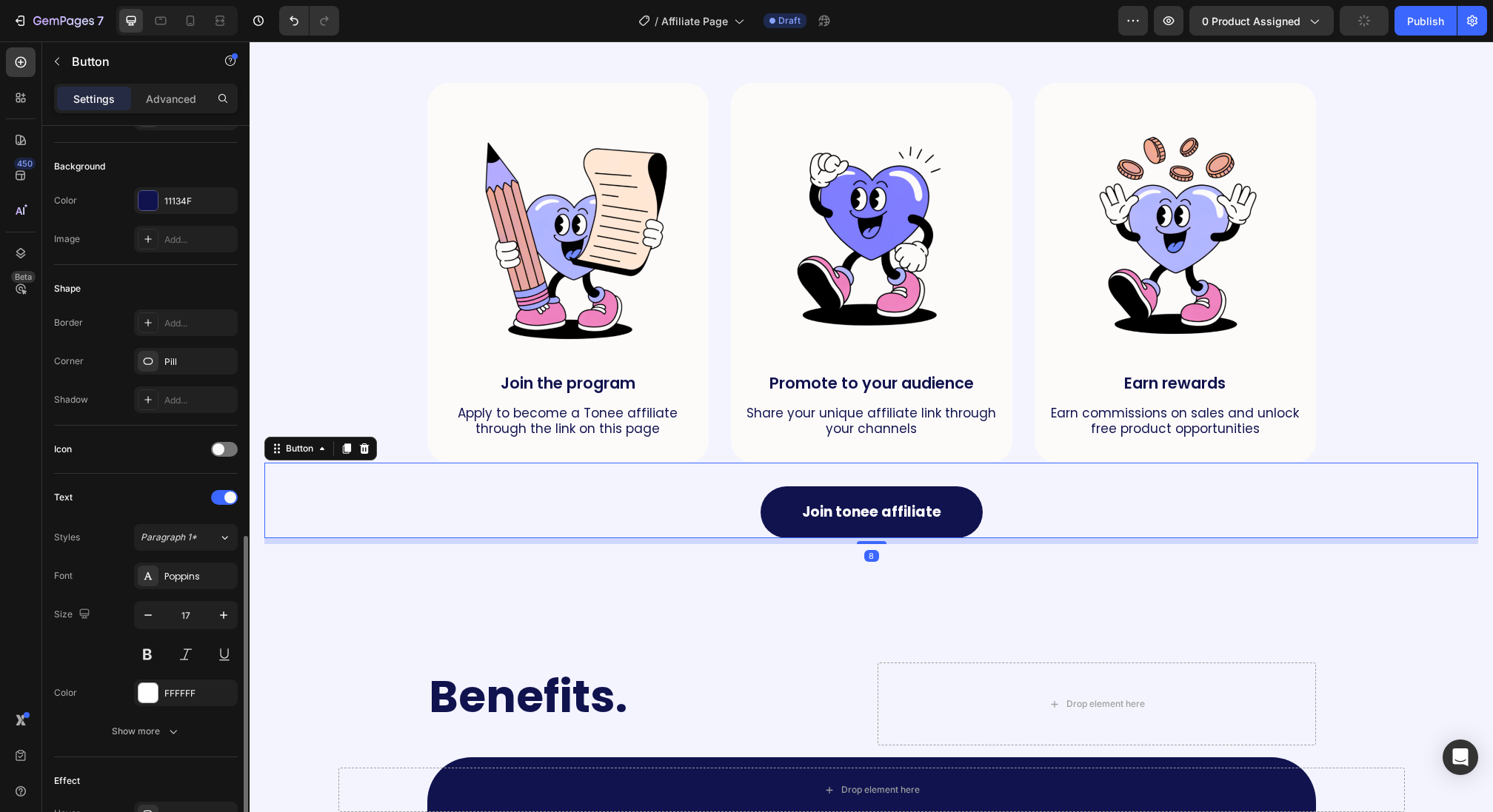
scroll to position [329, 0]
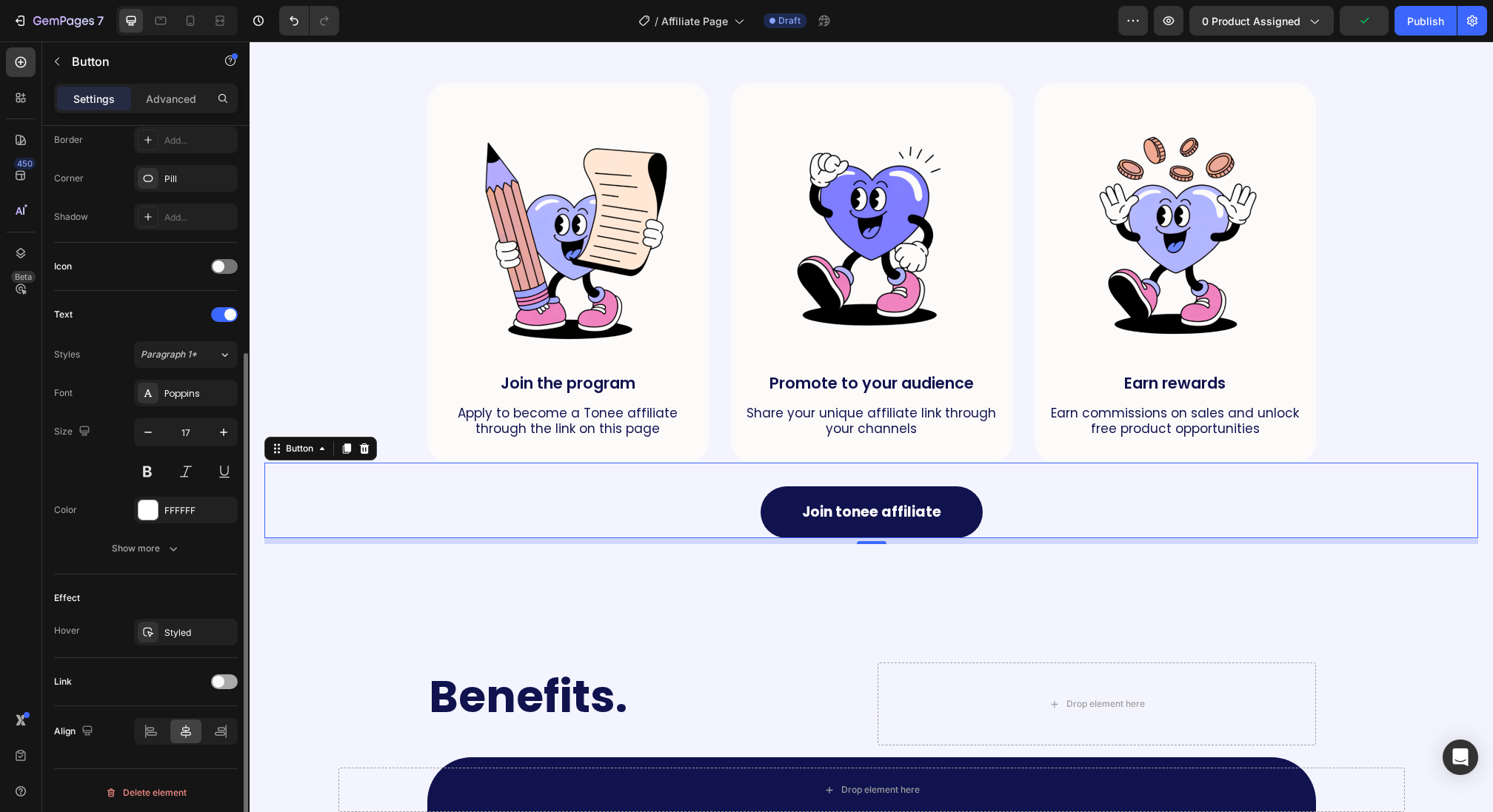
click at [223, 682] on div at bounding box center [224, 681] width 26 height 15
click at [173, 751] on div "Add..." at bounding box center [198, 758] width 69 height 14
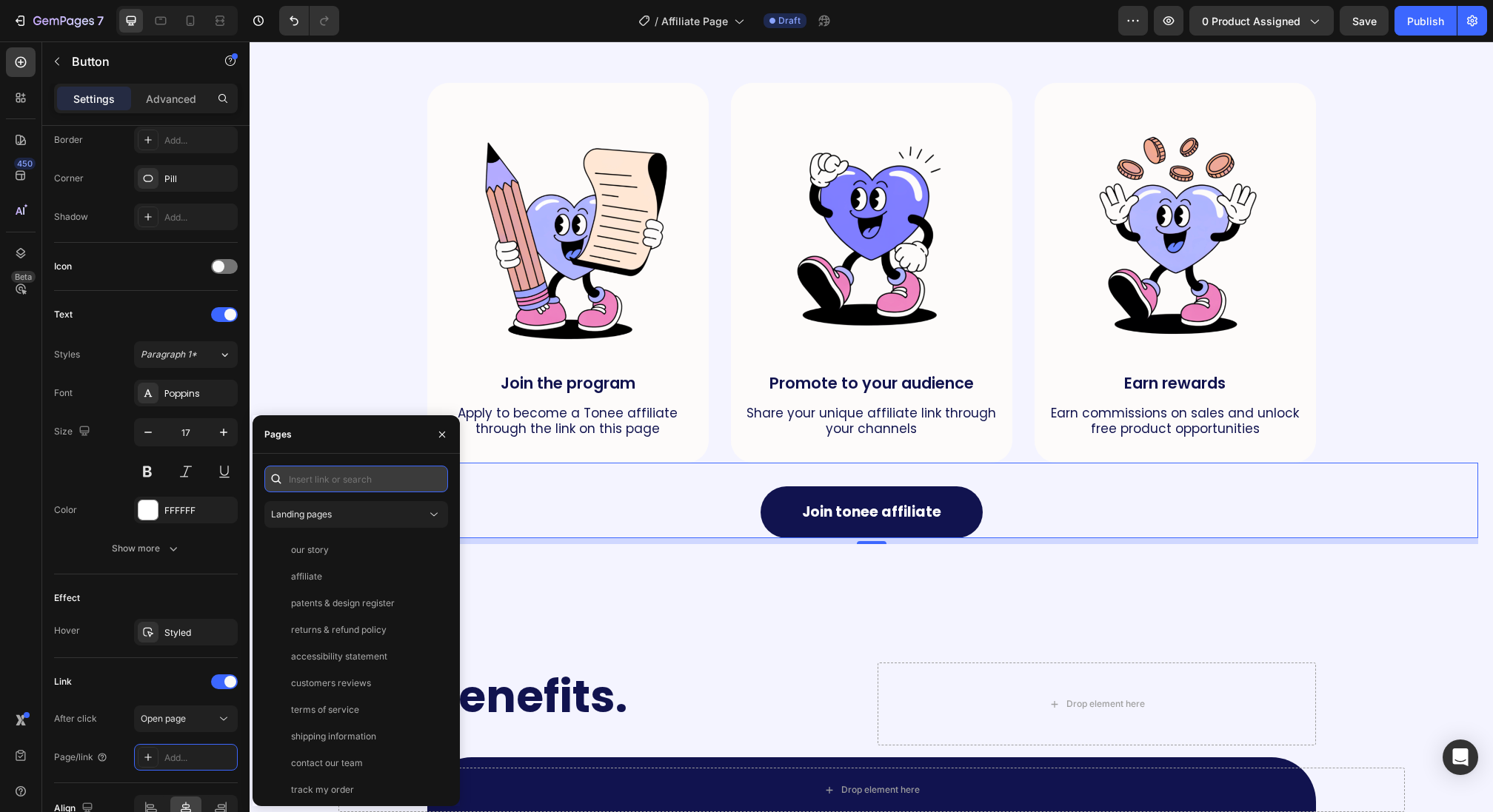
click at [317, 478] on input "text" at bounding box center [356, 479] width 184 height 26
paste input "[URL][DOMAIN_NAME]"
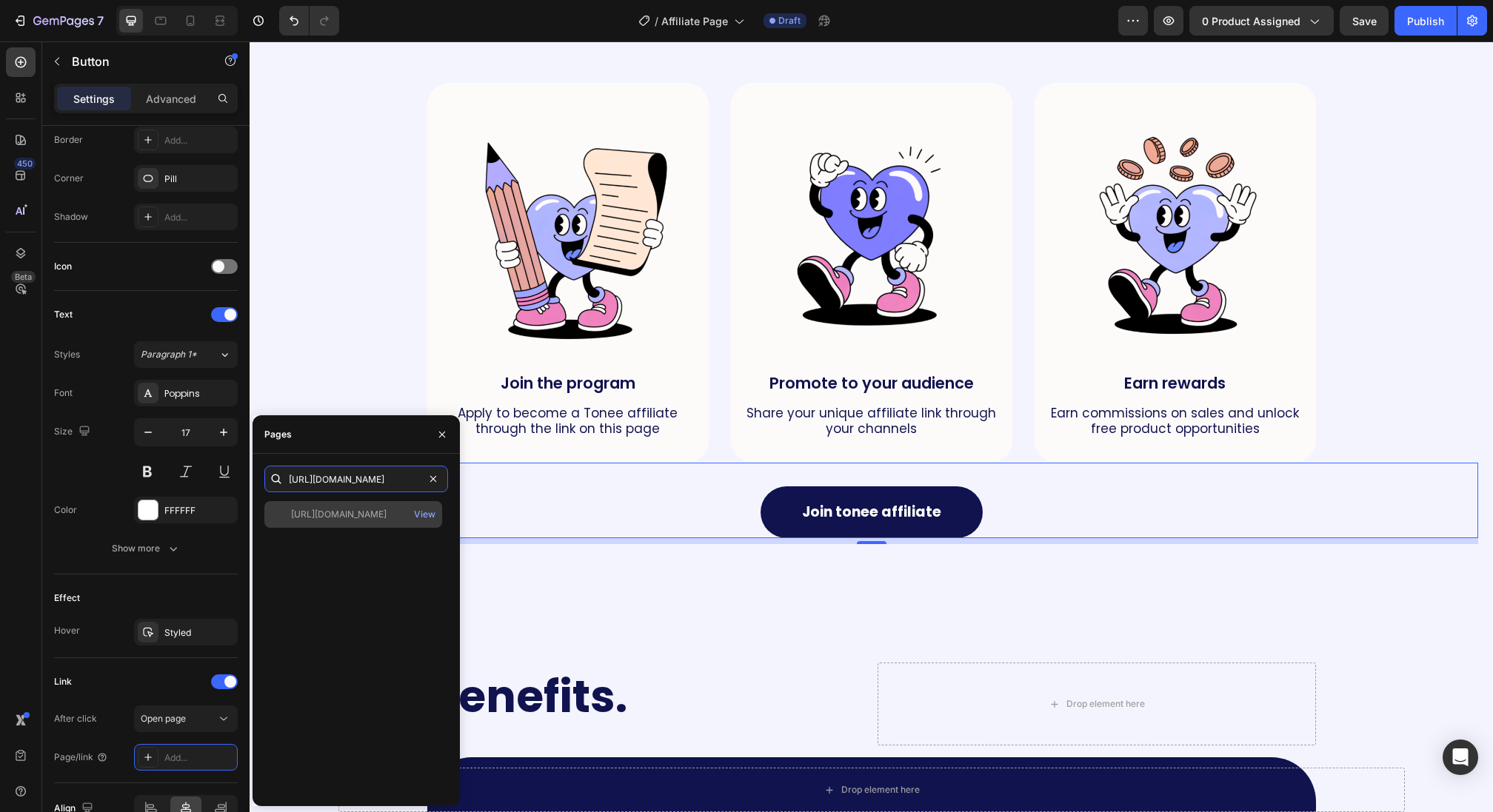
type input "[URL][DOMAIN_NAME]"
click at [386, 511] on div "[URL][DOMAIN_NAME]" at bounding box center [339, 515] width 96 height 14
click at [545, 522] on div "Join tonee affiliate Button 8" at bounding box center [871, 500] width 1214 height 75
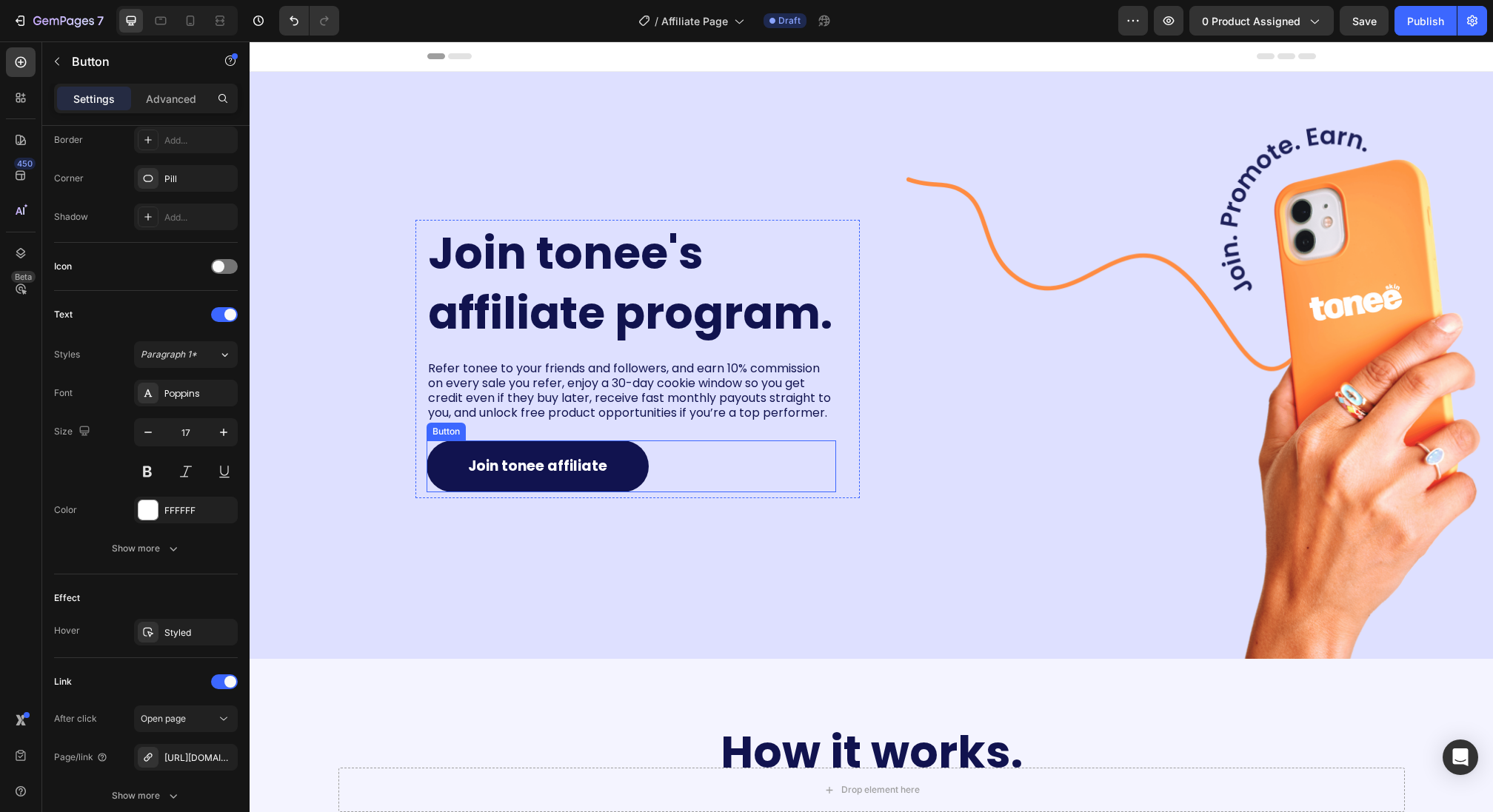
click at [669, 475] on div "Join tonee affiliate Button" at bounding box center [631, 466] width 410 height 52
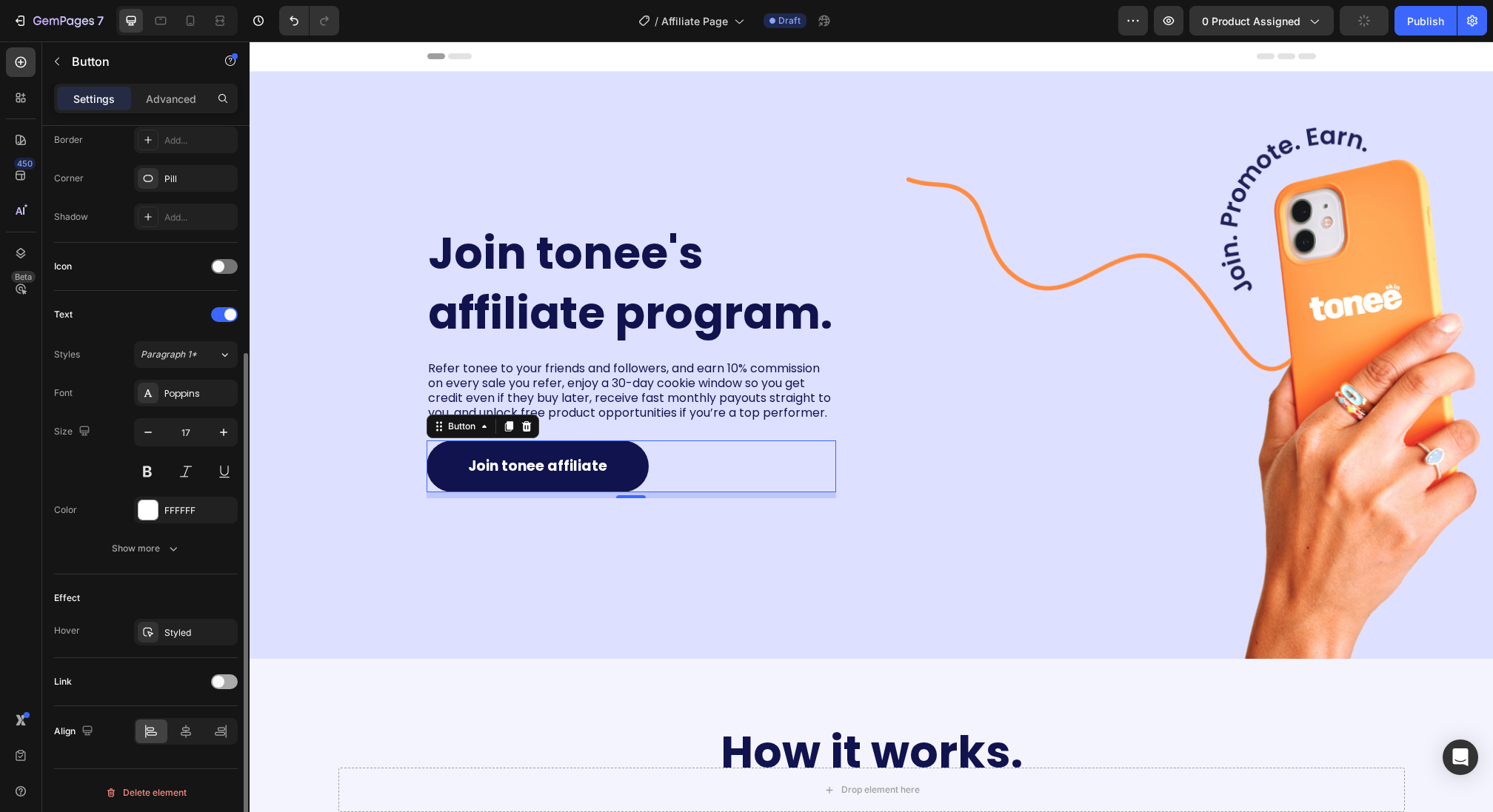
click at [223, 674] on div at bounding box center [224, 681] width 26 height 15
click at [164, 759] on div "Add..." at bounding box center [198, 758] width 69 height 14
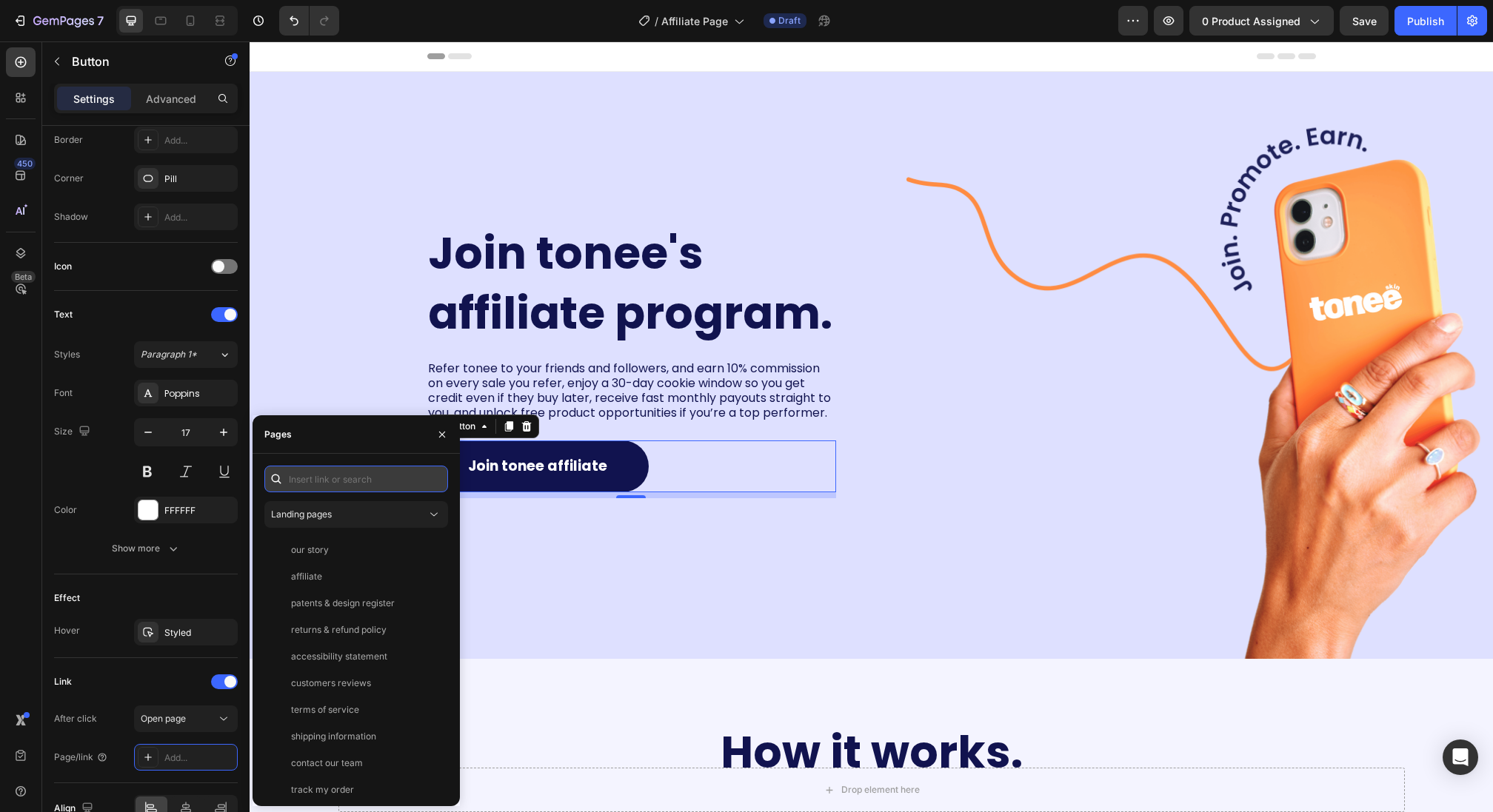
click at [343, 481] on input "text" at bounding box center [356, 479] width 184 height 26
paste input "[URL][DOMAIN_NAME]"
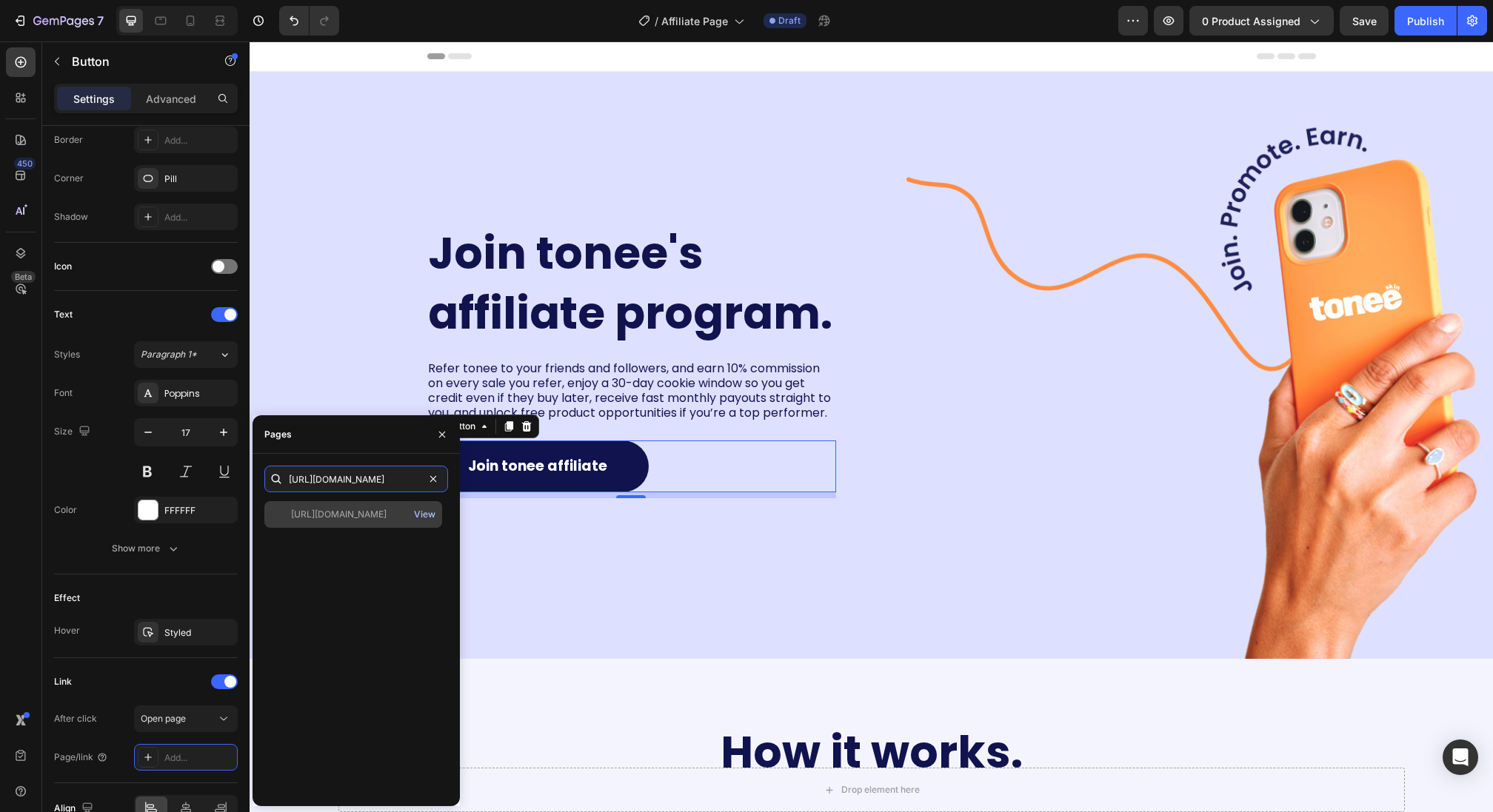
type input "[URL][DOMAIN_NAME]"
click at [422, 515] on div "View" at bounding box center [425, 515] width 22 height 14
click at [833, 530] on div "Join tonee's affiliate program. Heading Refer tonee to your friends and followe…" at bounding box center [554, 364] width 611 height 587
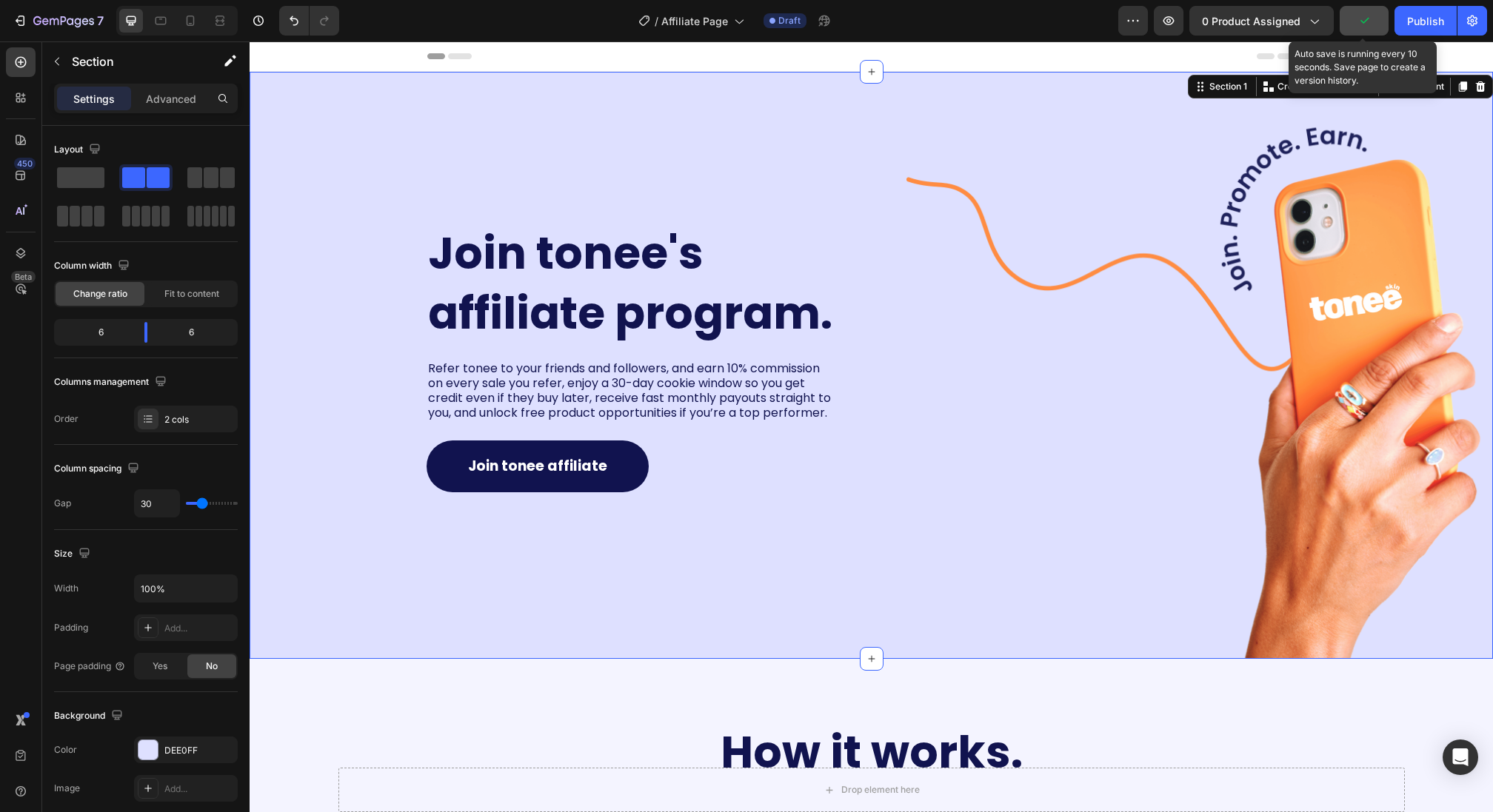
click at [1368, 29] on button "button" at bounding box center [1365, 21] width 49 height 29
